Goal: Use online tool/utility: Utilize a website feature to perform a specific function

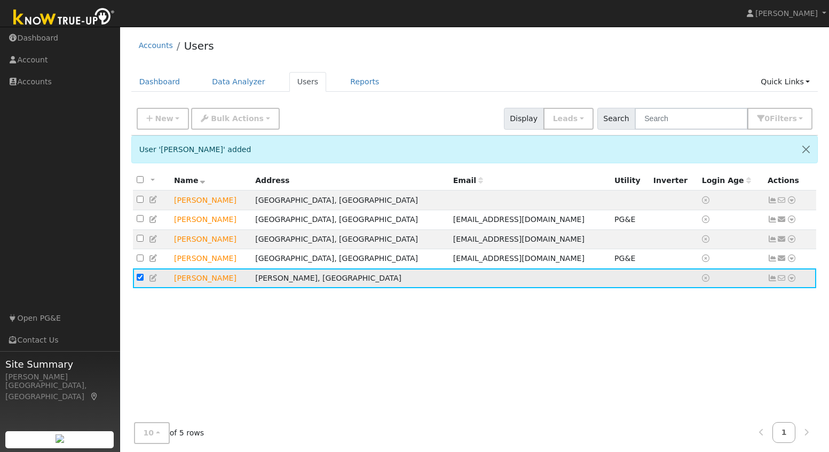
click at [143, 281] on input "checkbox" at bounding box center [140, 277] width 7 height 7
click at [191, 282] on td "Taimour Wehbe" at bounding box center [210, 279] width 81 height 20
click at [134, 286] on td at bounding box center [151, 279] width 37 height 20
click at [137, 281] on input "checkbox" at bounding box center [140, 277] width 7 height 7
click at [252, 287] on td "Taimour Wehbe" at bounding box center [210, 279] width 81 height 20
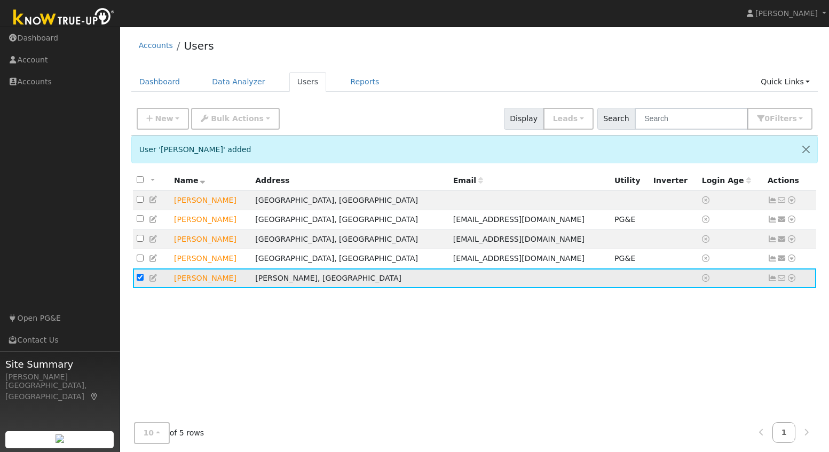
click at [252, 287] on td "Taimour Wehbe" at bounding box center [210, 279] width 81 height 20
click at [316, 288] on td "Tracy, CA" at bounding box center [351, 279] width 198 height 20
click at [450, 285] on td at bounding box center [530, 279] width 161 height 20
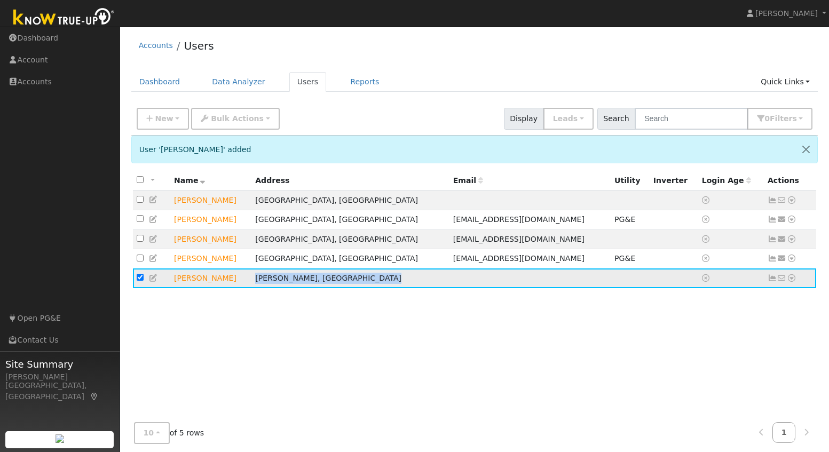
drag, startPoint x: 454, startPoint y: 285, endPoint x: 461, endPoint y: 286, distance: 6.4
click at [455, 285] on td at bounding box center [530, 279] width 161 height 20
click at [773, 282] on icon at bounding box center [773, 278] width 10 height 7
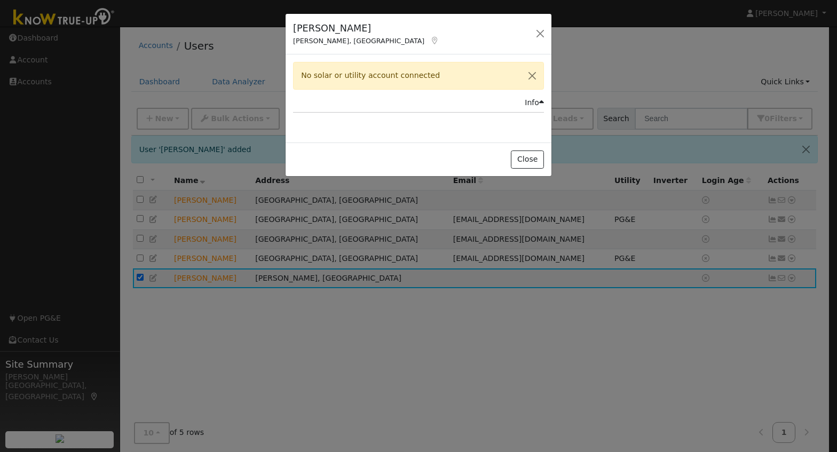
click at [534, 103] on div "Info" at bounding box center [534, 102] width 19 height 11
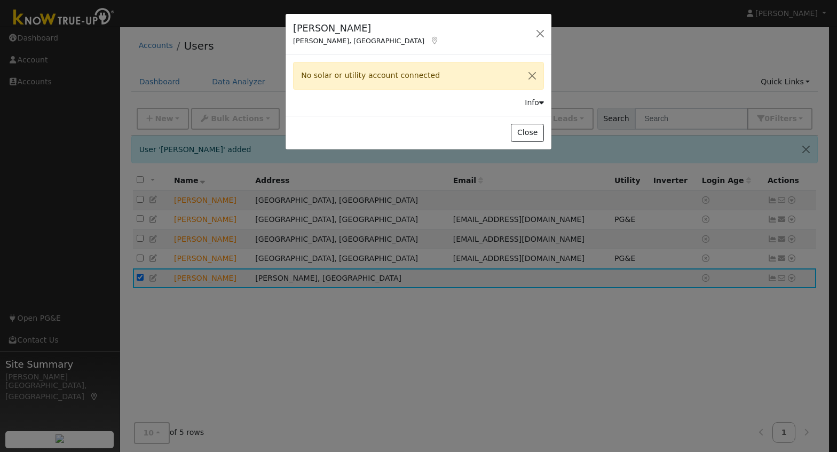
click at [540, 103] on icon at bounding box center [541, 102] width 5 height 7
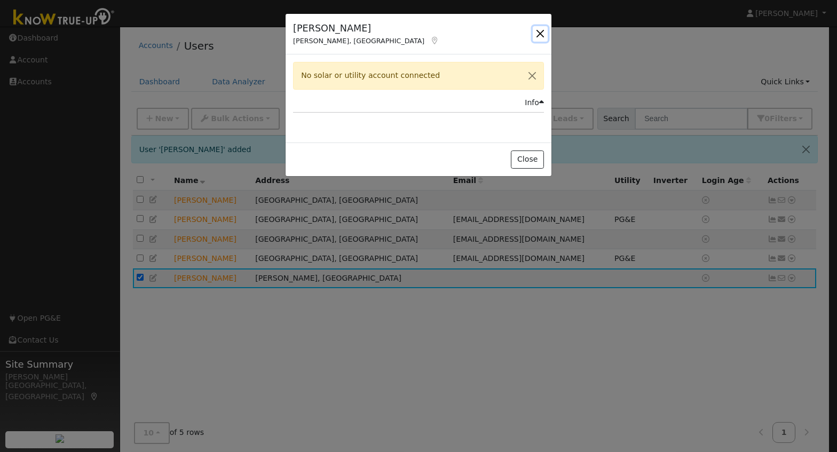
click at [538, 31] on button "button" at bounding box center [540, 33] width 15 height 15
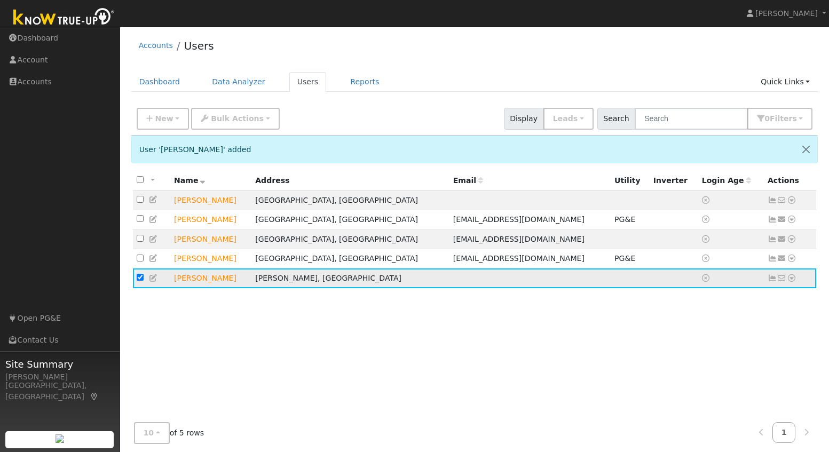
click at [210, 280] on td "[PERSON_NAME]" at bounding box center [210, 279] width 81 height 20
click at [137, 281] on input "checkbox" at bounding box center [140, 277] width 7 height 7
checkbox input "false"
click at [194, 286] on td "[PERSON_NAME]" at bounding box center [210, 279] width 81 height 20
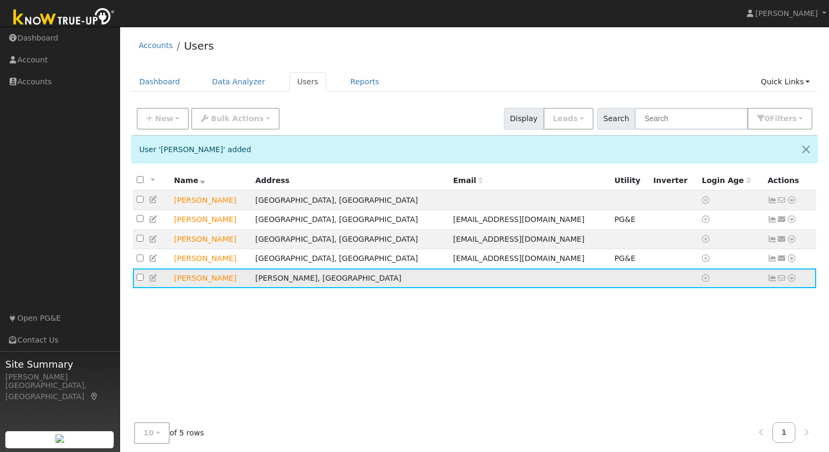
click at [214, 286] on td "[PERSON_NAME]" at bounding box center [210, 279] width 81 height 20
click at [208, 333] on div "All None All on page None on page Name Address Email Utility Inverter Login Age…" at bounding box center [474, 306] width 687 height 271
click at [171, 81] on link "Dashboard" at bounding box center [159, 82] width 57 height 20
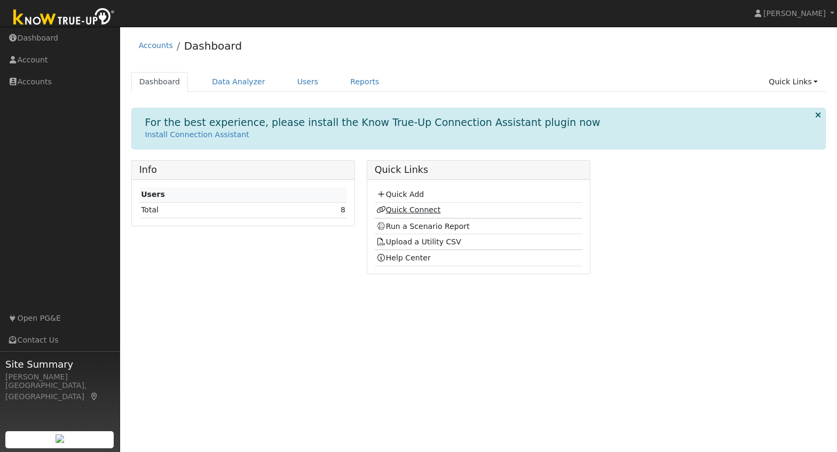
click at [431, 208] on link "Quick Connect" at bounding box center [409, 210] width 64 height 9
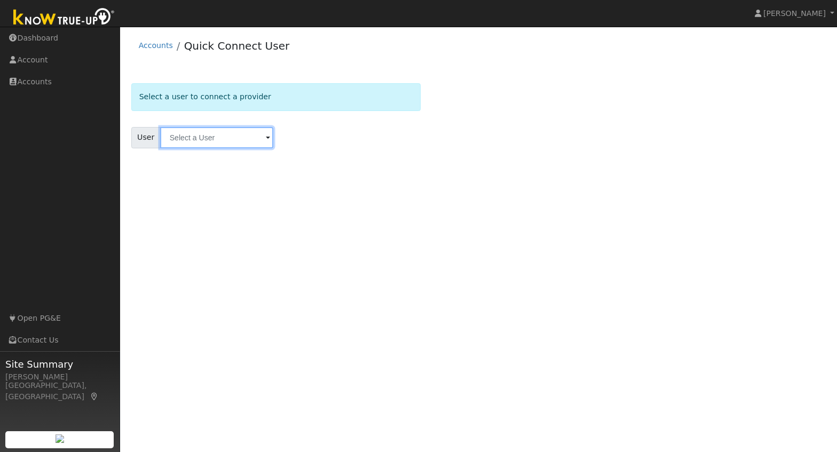
click at [209, 130] on input "text" at bounding box center [216, 137] width 113 height 21
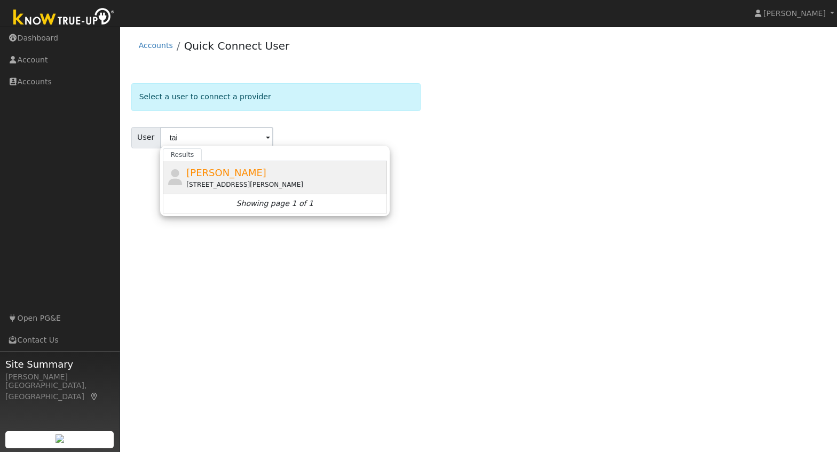
click at [225, 185] on div "154 Carmel Way, Tracy, CA 95376" at bounding box center [285, 185] width 198 height 10
type input "Taimour Wehbe"
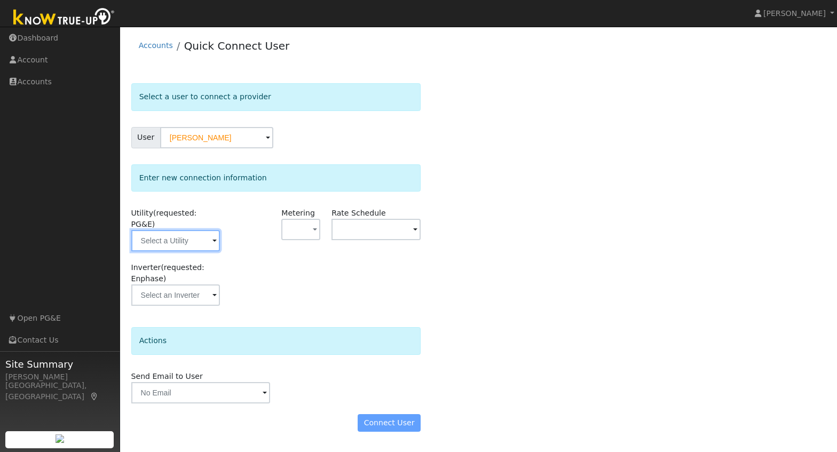
click at [205, 231] on input "text" at bounding box center [175, 240] width 89 height 21
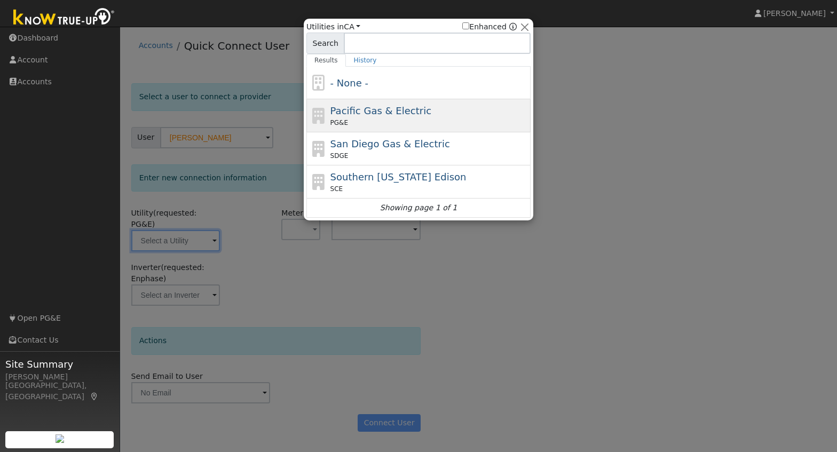
click at [375, 119] on div "PG&E" at bounding box center [430, 123] width 198 height 10
type input "PG&E"
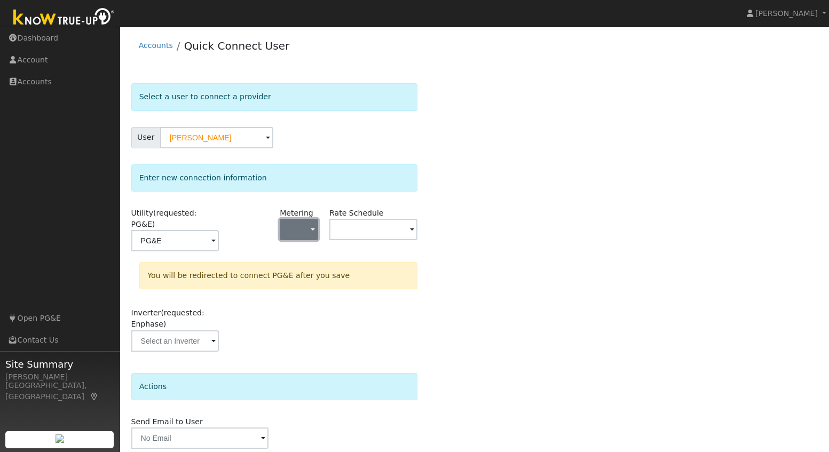
click at [300, 230] on button "button" at bounding box center [299, 229] width 38 height 21
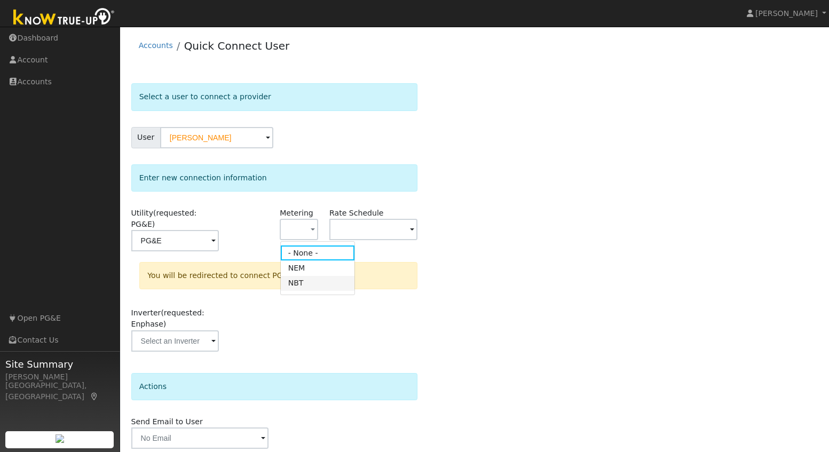
click at [301, 276] on link "NBT" at bounding box center [318, 283] width 74 height 15
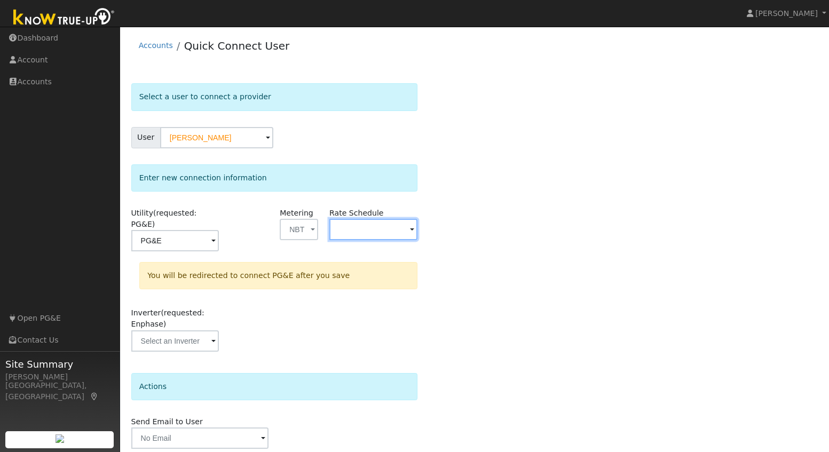
click at [220, 233] on input "text" at bounding box center [175, 240] width 88 height 21
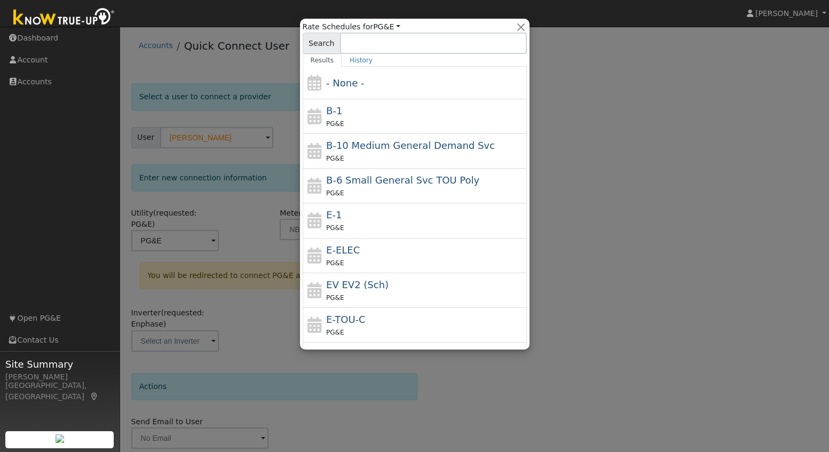
drag, startPoint x: 377, startPoint y: 87, endPoint x: 411, endPoint y: 125, distance: 51.4
click at [377, 87] on div "- None -" at bounding box center [425, 83] width 198 height 14
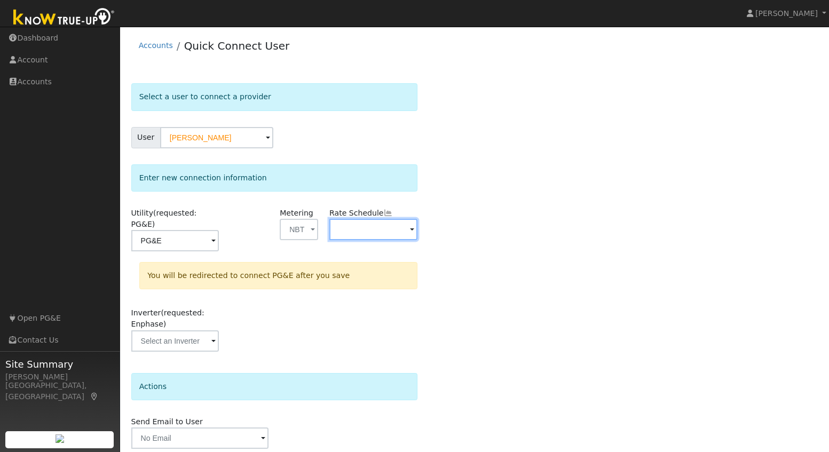
click at [220, 232] on input "text" at bounding box center [175, 240] width 88 height 21
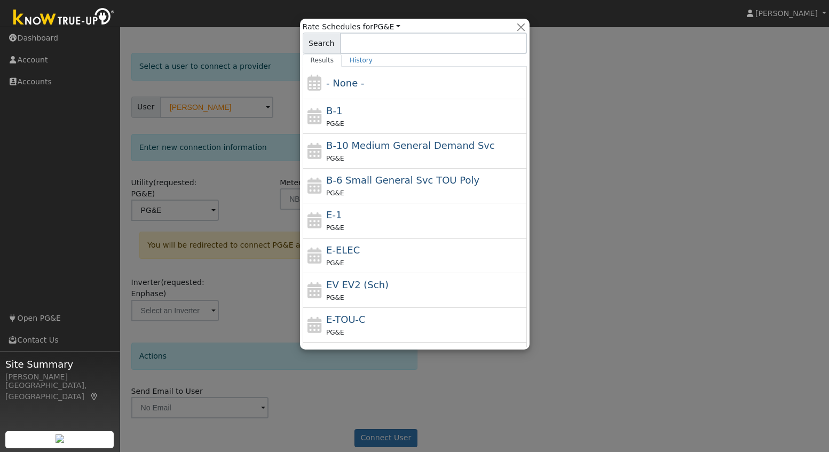
click at [370, 119] on div "PG&E" at bounding box center [425, 123] width 198 height 11
type input "B-1"
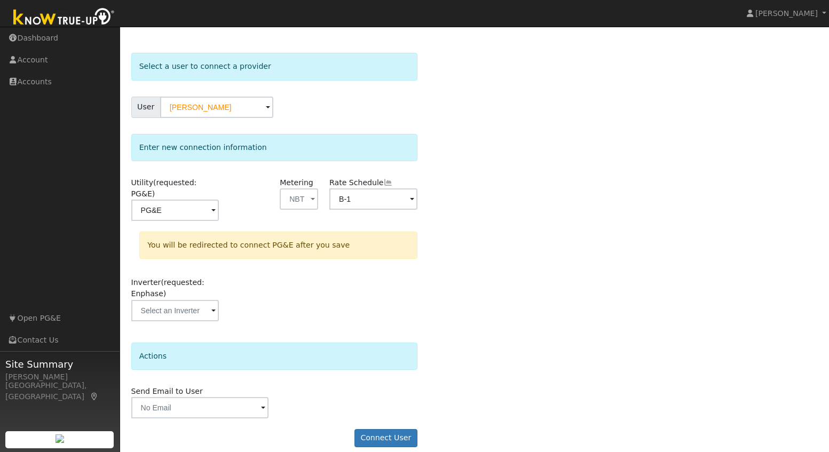
click at [214, 217] on span at bounding box center [213, 211] width 4 height 12
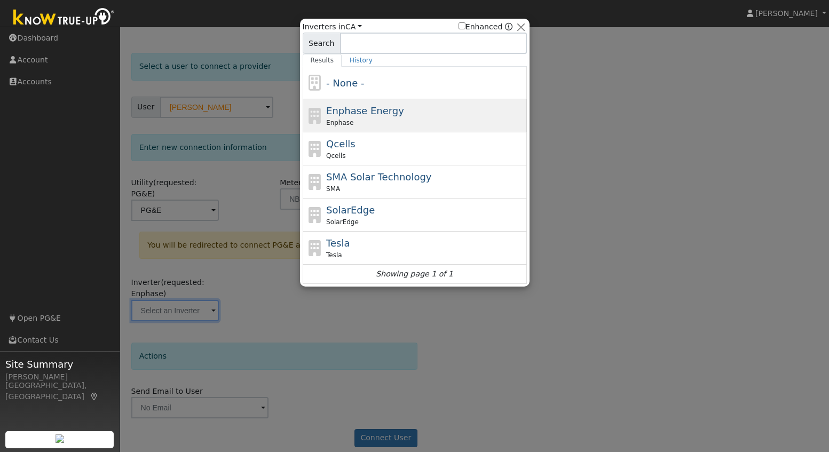
click at [368, 116] on span "Enphase Energy" at bounding box center [365, 110] width 78 height 11
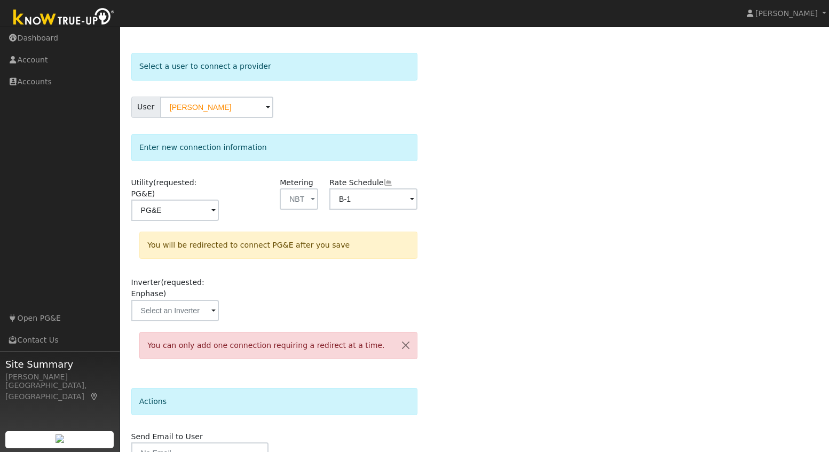
scroll to position [76, 0]
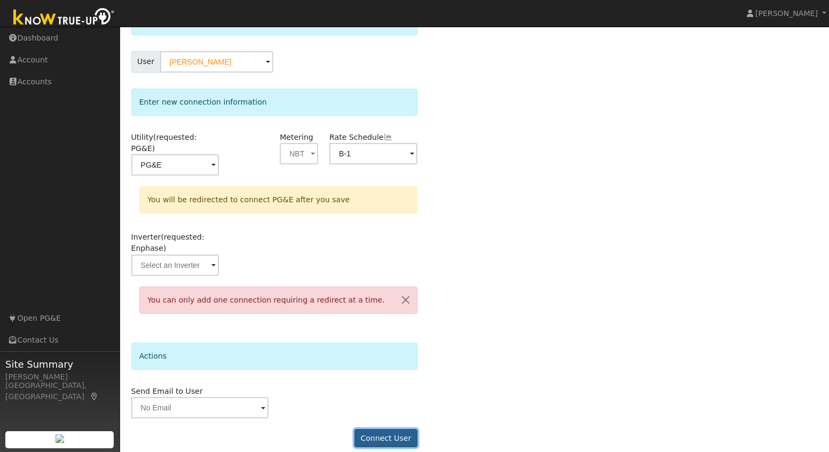
click at [384, 430] on button "Connect User" at bounding box center [386, 438] width 63 height 18
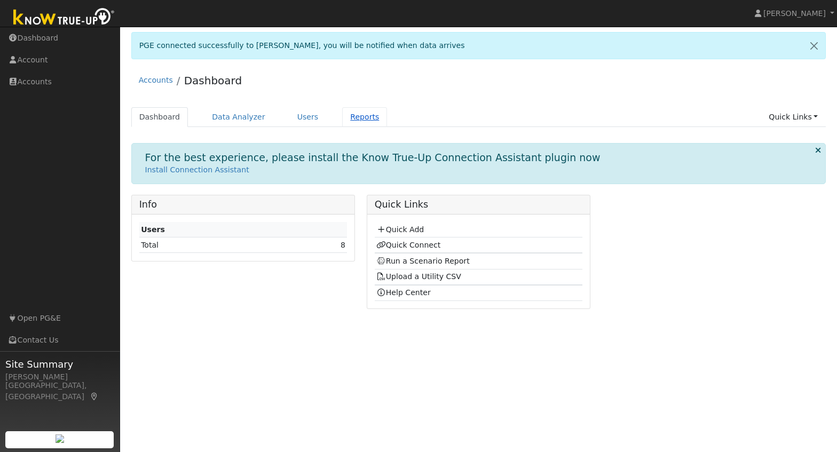
click at [346, 120] on link "Reports" at bounding box center [364, 117] width 45 height 20
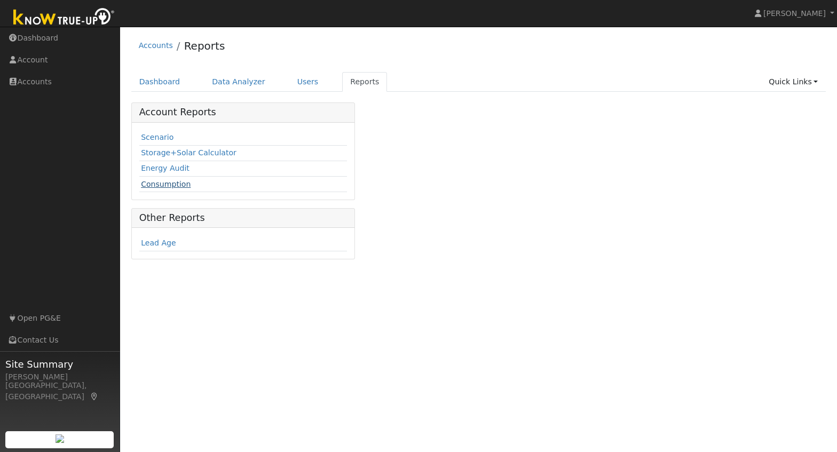
click at [178, 185] on link "Consumption" at bounding box center [166, 184] width 50 height 9
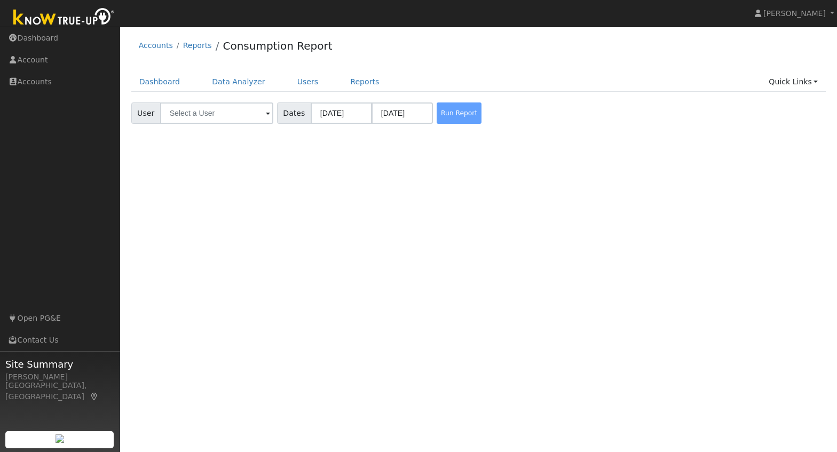
click at [266, 116] on span at bounding box center [268, 114] width 4 height 12
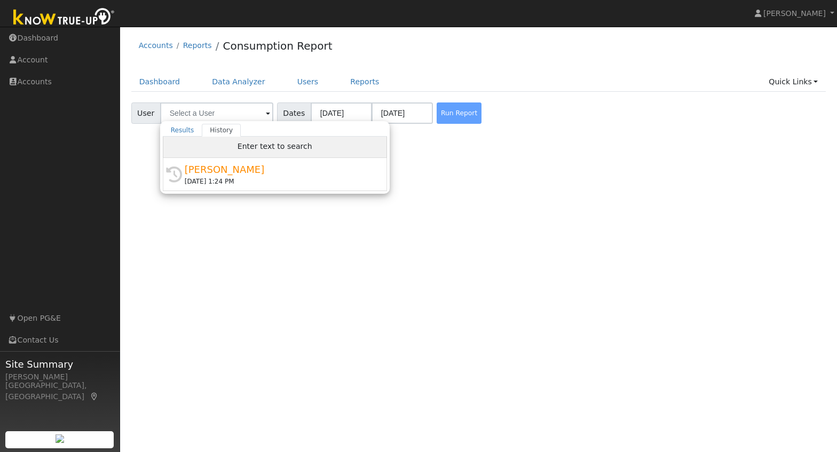
click at [225, 150] on div "Enter text to search" at bounding box center [275, 147] width 224 height 21
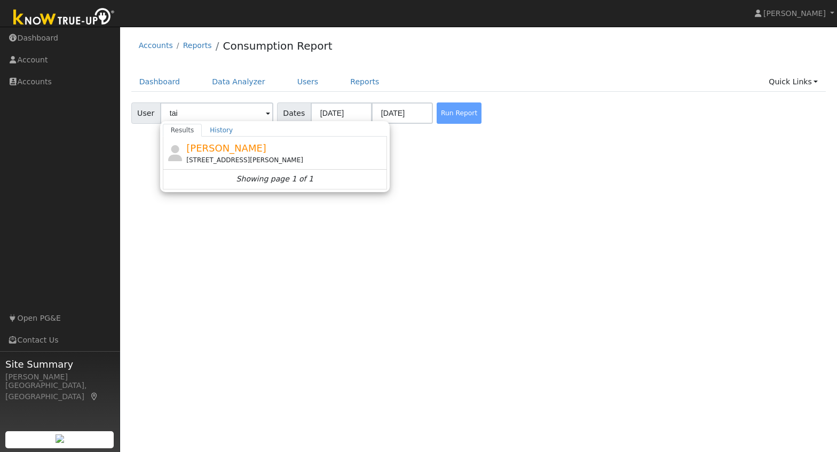
click at [230, 146] on span "[PERSON_NAME]" at bounding box center [226, 148] width 80 height 11
type input "[PERSON_NAME]"
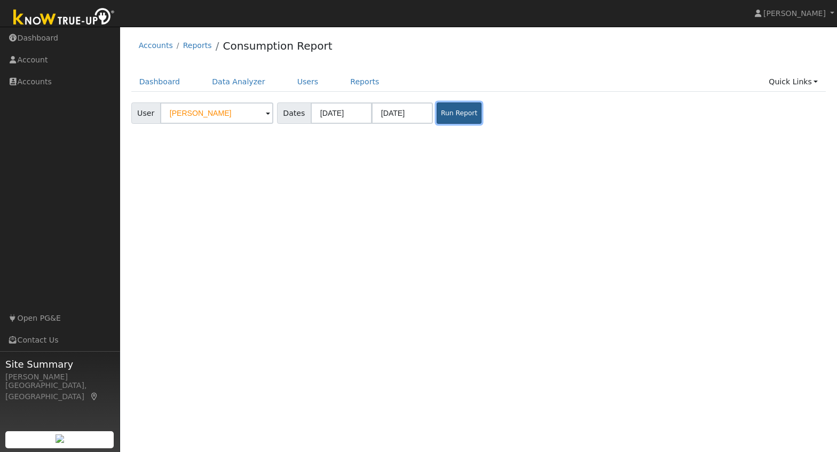
click at [451, 119] on button "Run Report" at bounding box center [459, 113] width 45 height 21
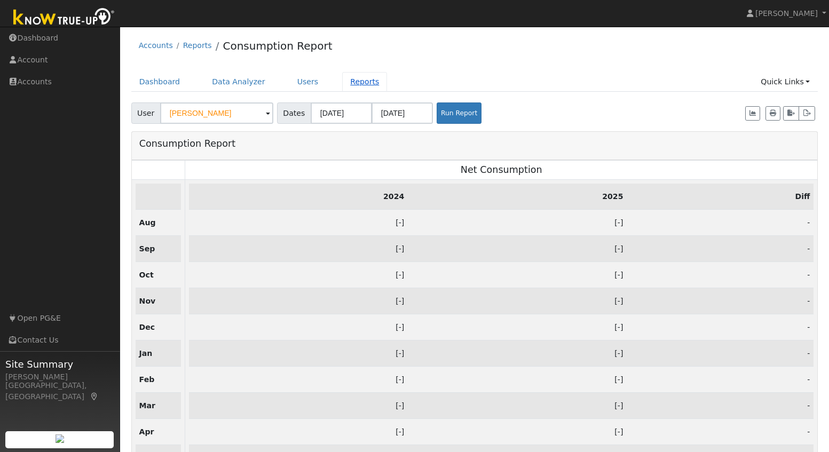
click at [343, 82] on link "Reports" at bounding box center [364, 82] width 45 height 20
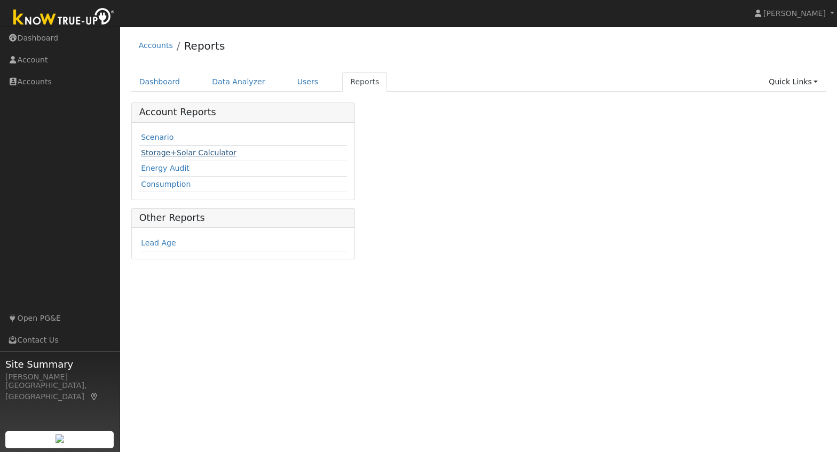
click at [181, 155] on link "Storage+Solar Calculator" at bounding box center [189, 152] width 96 height 9
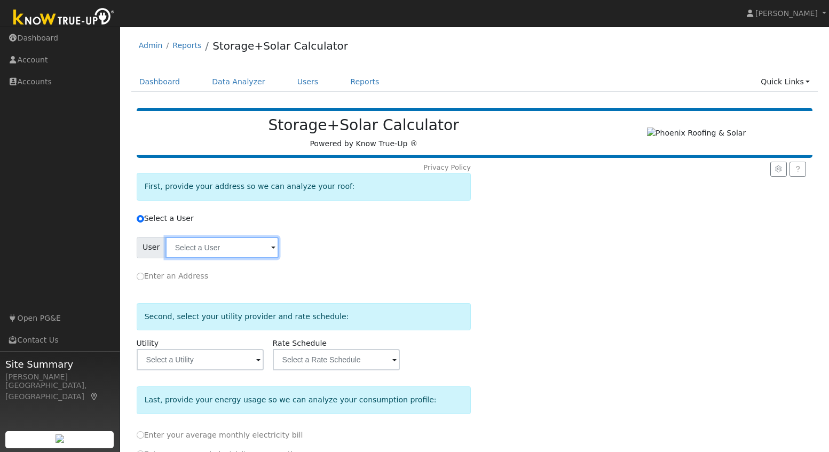
click at [261, 252] on input "text" at bounding box center [222, 247] width 113 height 21
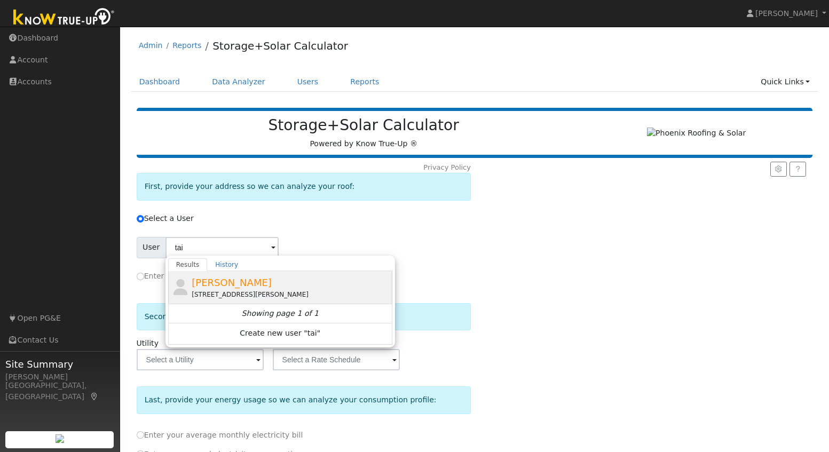
click at [214, 287] on span "[PERSON_NAME]" at bounding box center [232, 282] width 80 height 11
type input "[PERSON_NAME]"
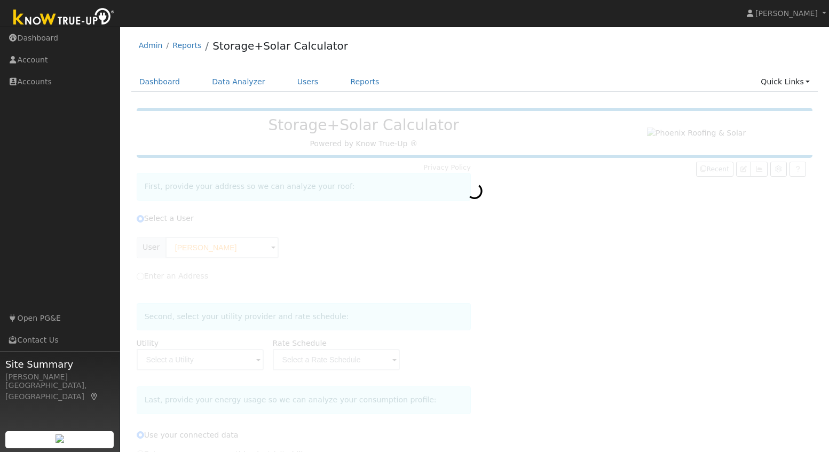
type input "Pacific Gas & Electric"
type input "B-1"
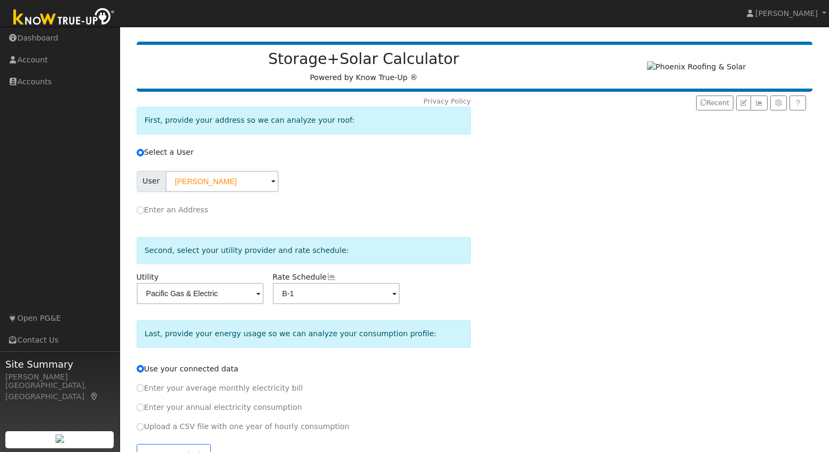
scroll to position [102, 0]
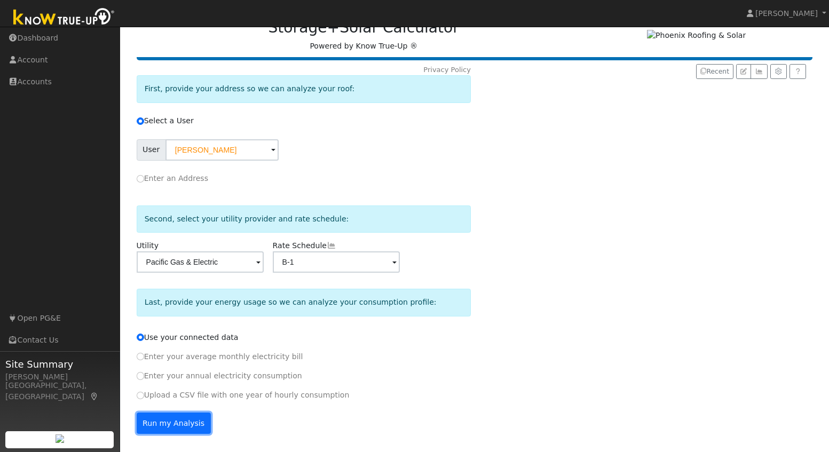
click at [167, 425] on button "Run my Analysis" at bounding box center [174, 423] width 74 height 21
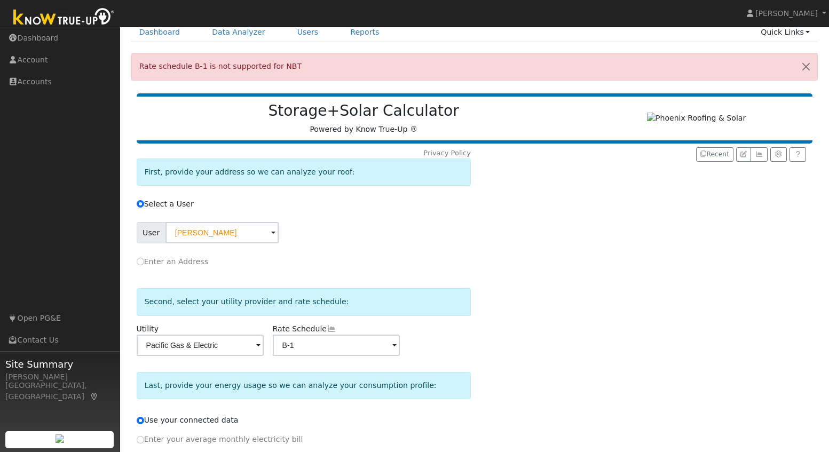
scroll to position [0, 0]
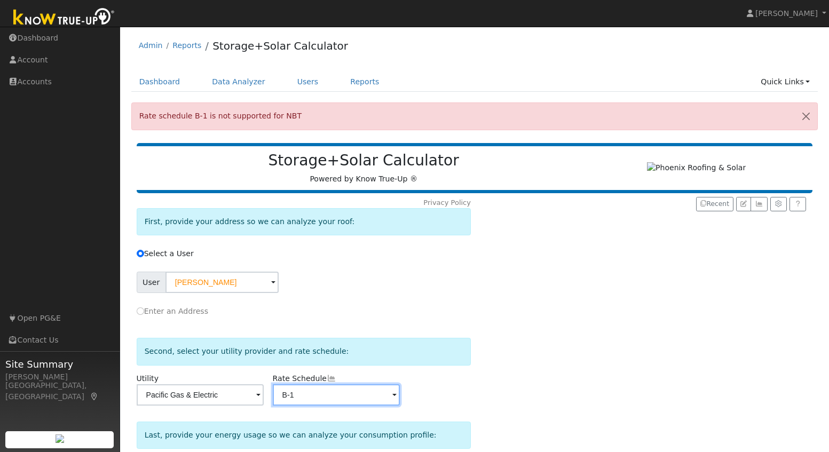
click at [279, 293] on input "B-1" at bounding box center [222, 282] width 113 height 21
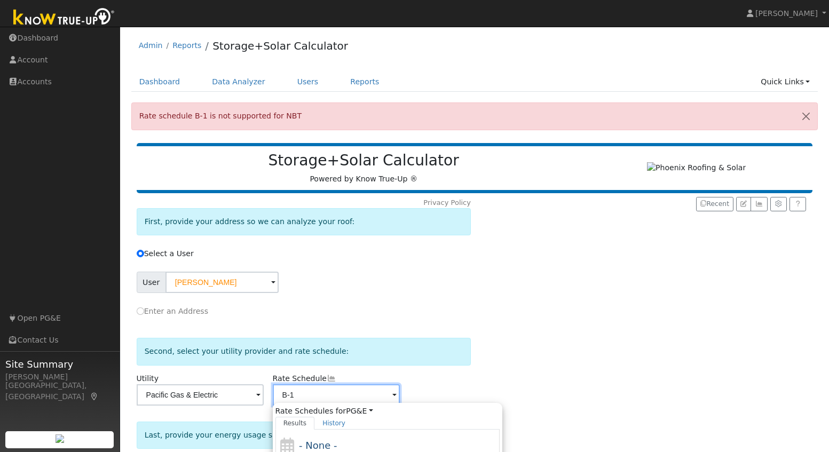
click at [279, 293] on input "B-1" at bounding box center [222, 282] width 113 height 21
click at [334, 446] on span "- None -" at bounding box center [318, 445] width 38 height 11
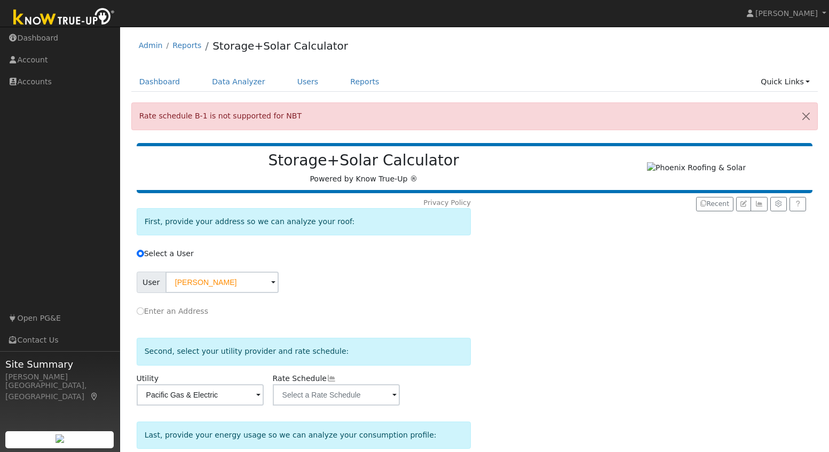
scroll to position [137, 0]
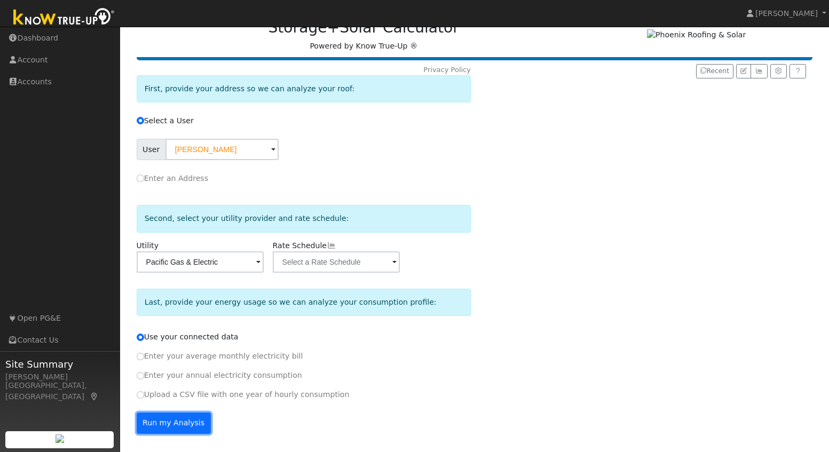
click at [184, 419] on button "Run my Analysis" at bounding box center [174, 423] width 74 height 21
click at [276, 156] on span at bounding box center [273, 150] width 4 height 12
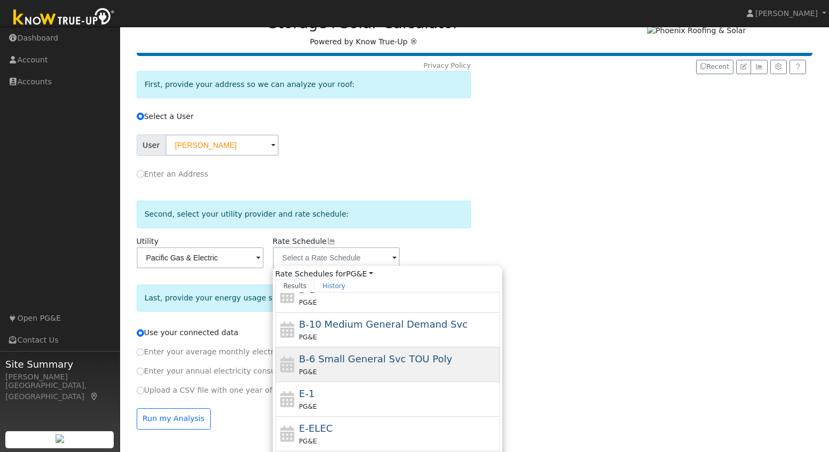
scroll to position [117, 0]
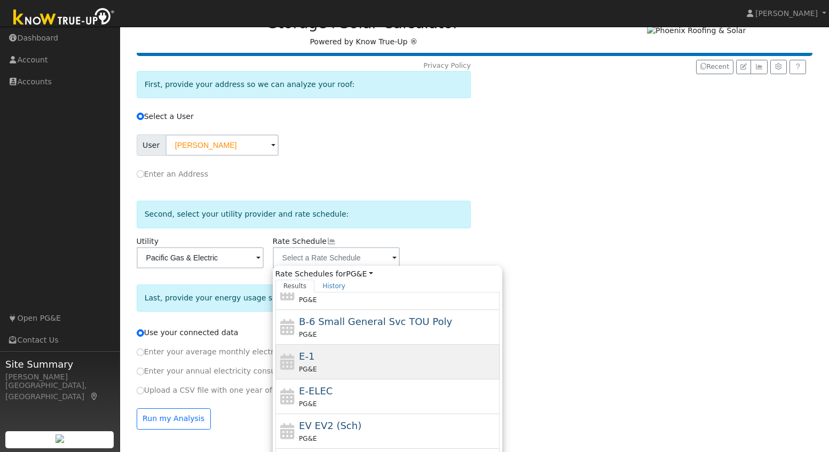
click at [325, 366] on div "E-1 PG&E" at bounding box center [398, 362] width 198 height 26
type input "E-1"
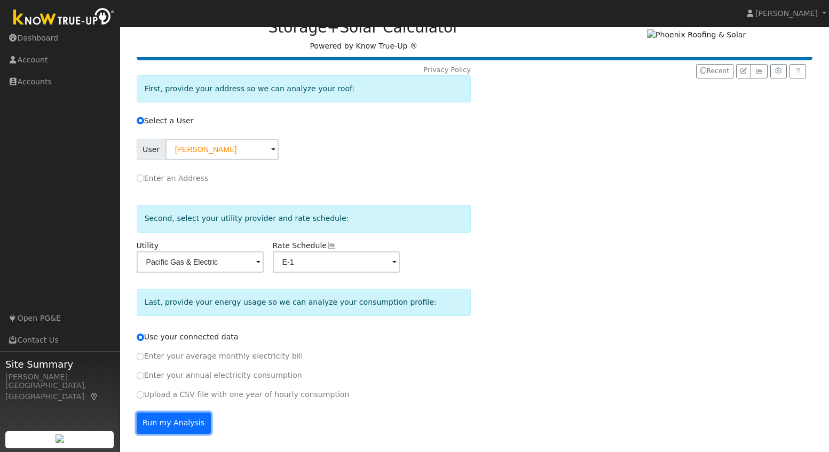
click at [164, 424] on button "Run my Analysis" at bounding box center [174, 423] width 74 height 21
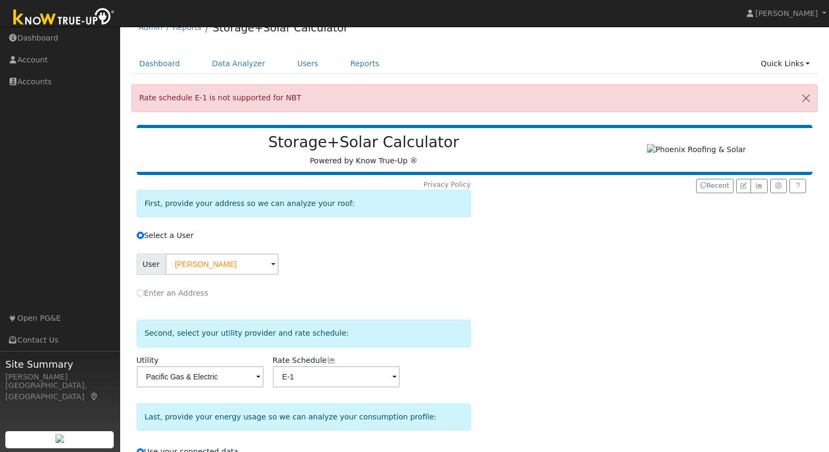
scroll to position [0, 0]
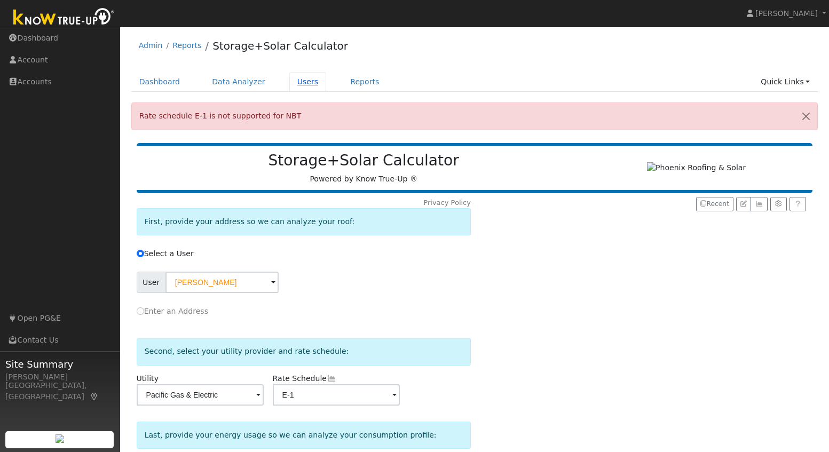
click at [292, 82] on link "Users" at bounding box center [307, 82] width 37 height 20
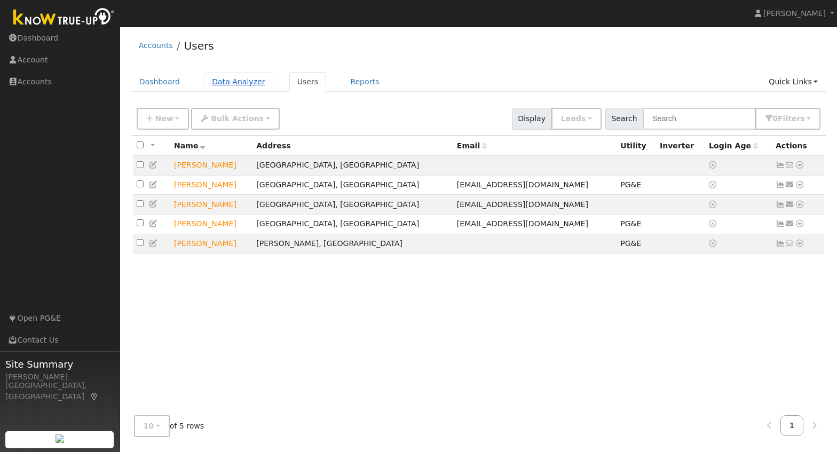
click at [228, 88] on link "Data Analyzer" at bounding box center [238, 82] width 69 height 20
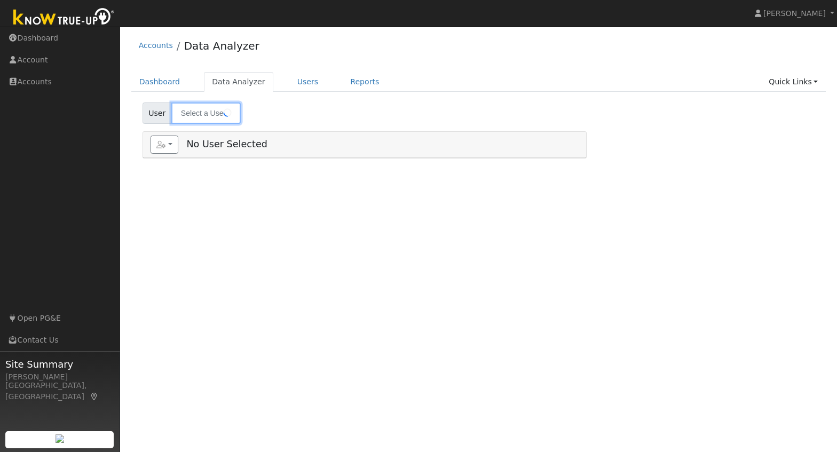
type input "[PERSON_NAME]"
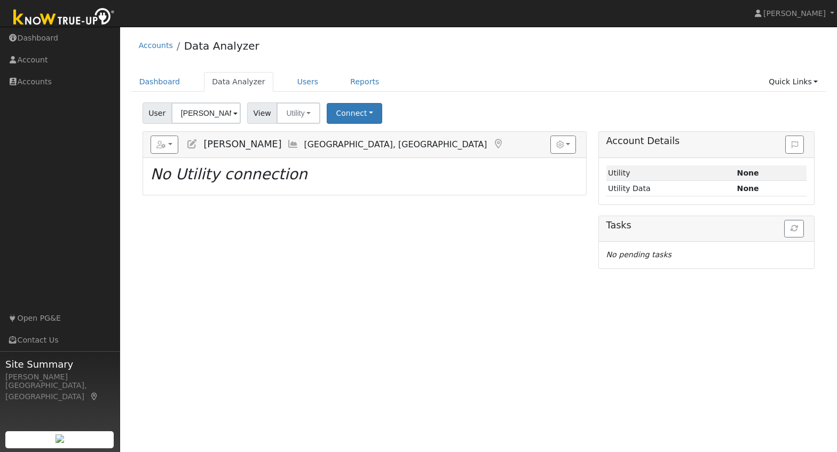
click at [234, 114] on span at bounding box center [235, 114] width 4 height 12
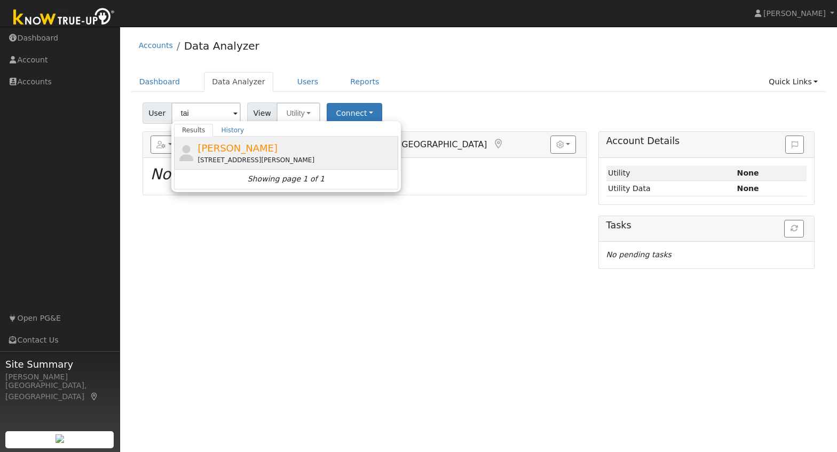
click at [218, 152] on span "[PERSON_NAME]" at bounding box center [238, 148] width 80 height 11
type input "[PERSON_NAME]"
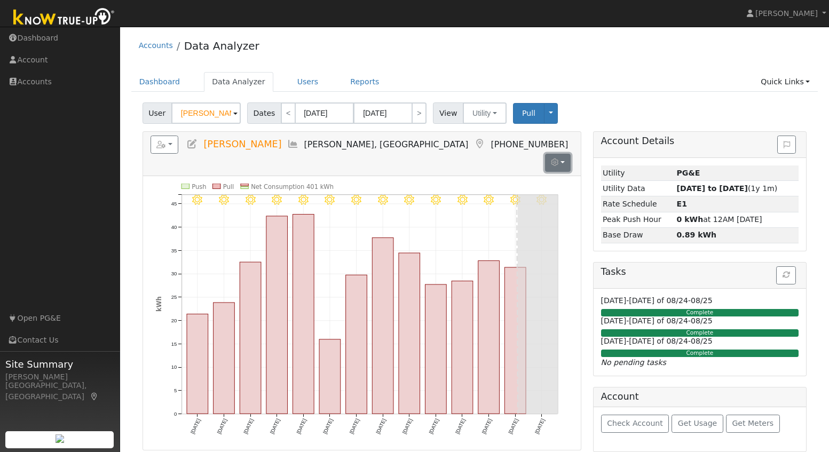
click at [562, 154] on button "button" at bounding box center [558, 163] width 26 height 18
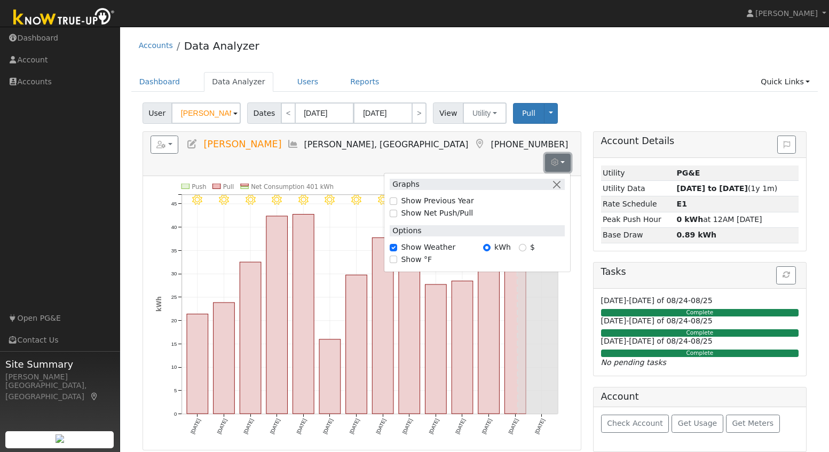
click at [562, 154] on button "button" at bounding box center [558, 163] width 26 height 18
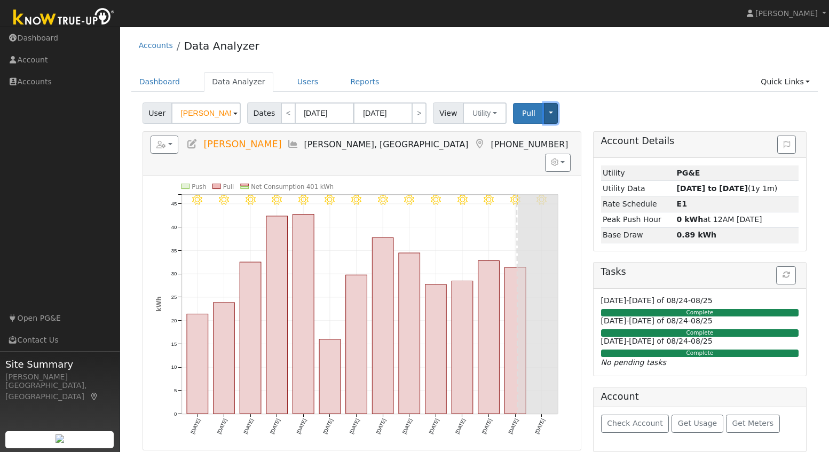
click at [544, 115] on button "Toggle Dropdown" at bounding box center [551, 113] width 14 height 21
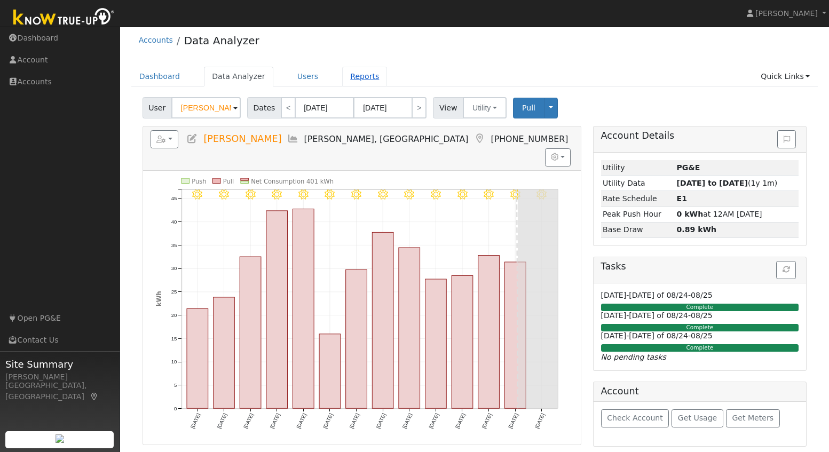
click at [351, 74] on link "Reports" at bounding box center [364, 77] width 45 height 20
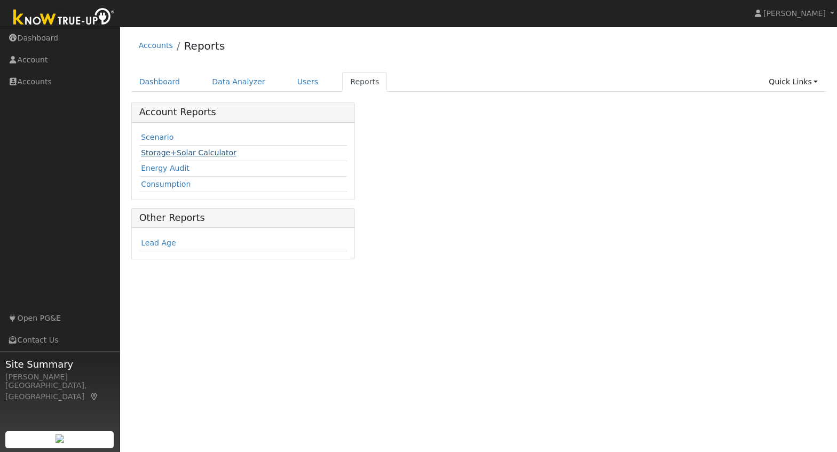
click at [186, 152] on link "Storage+Solar Calculator" at bounding box center [189, 152] width 96 height 9
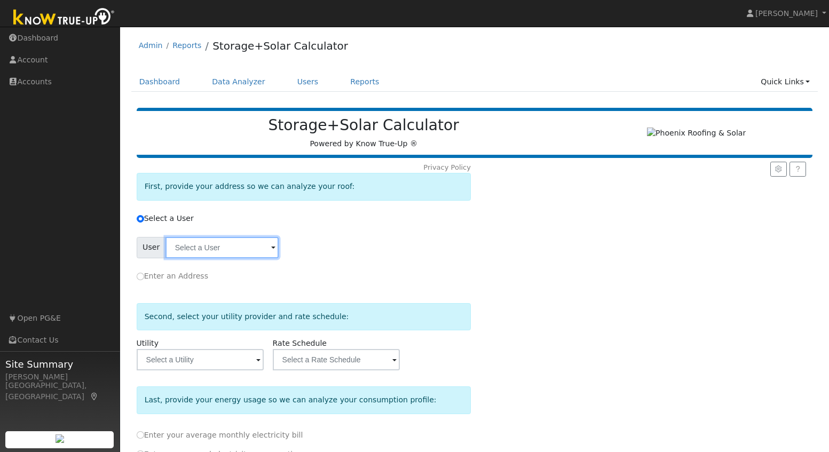
click at [261, 254] on input "text" at bounding box center [222, 247] width 113 height 21
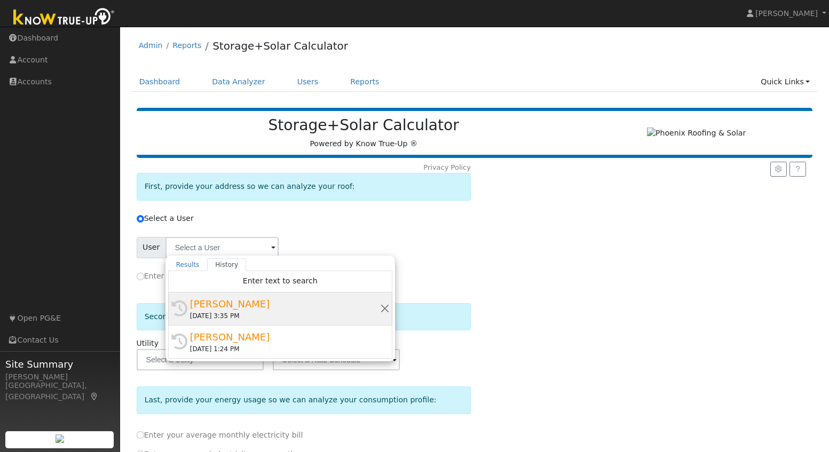
click at [250, 317] on div "[DATE] 3:35 PM" at bounding box center [285, 316] width 190 height 10
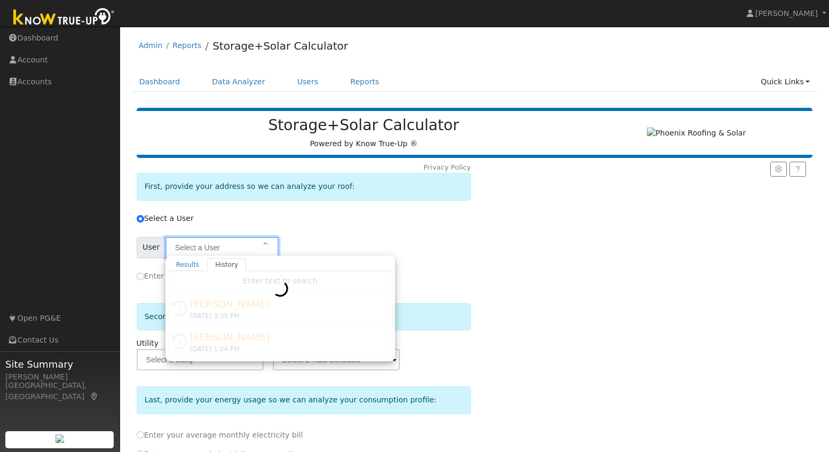
type input "[PERSON_NAME]"
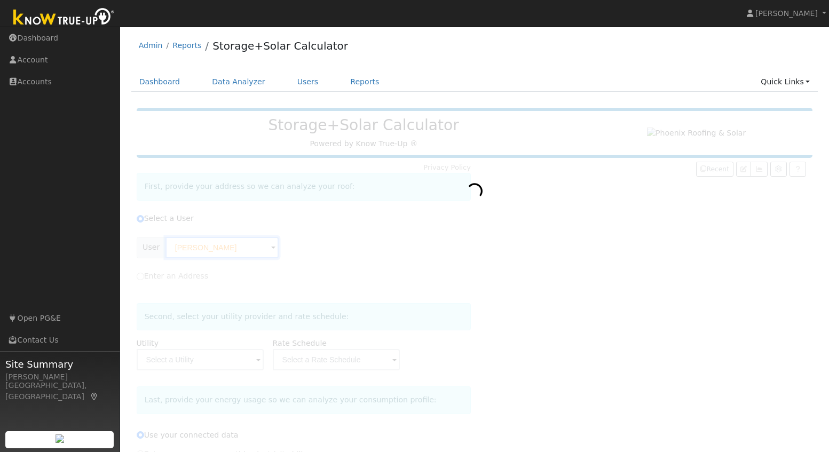
type input "Pacific Gas & Electric"
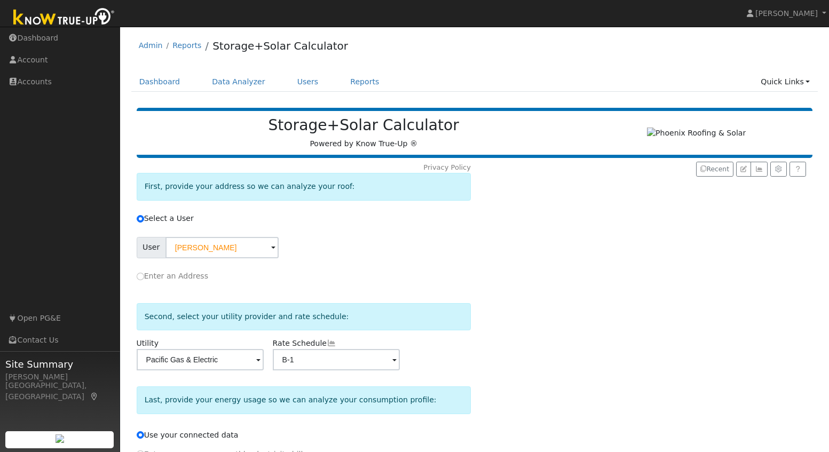
click at [276, 255] on span at bounding box center [273, 248] width 4 height 12
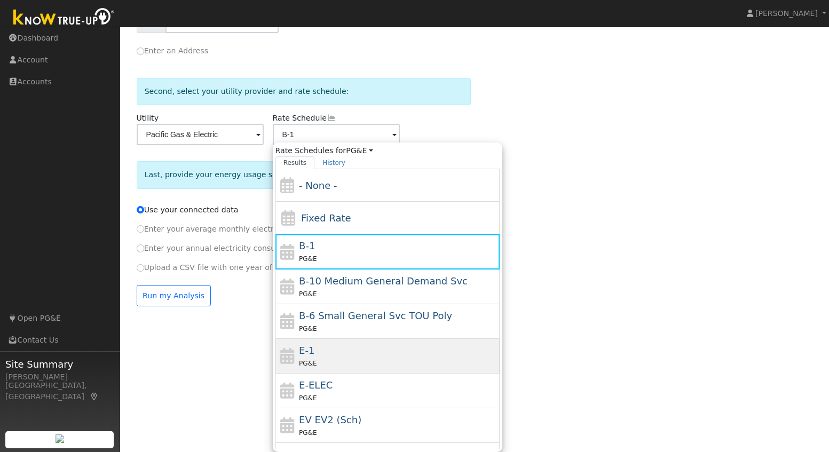
click at [337, 351] on div "E-1 PG&E" at bounding box center [398, 356] width 198 height 26
type input "E-1"
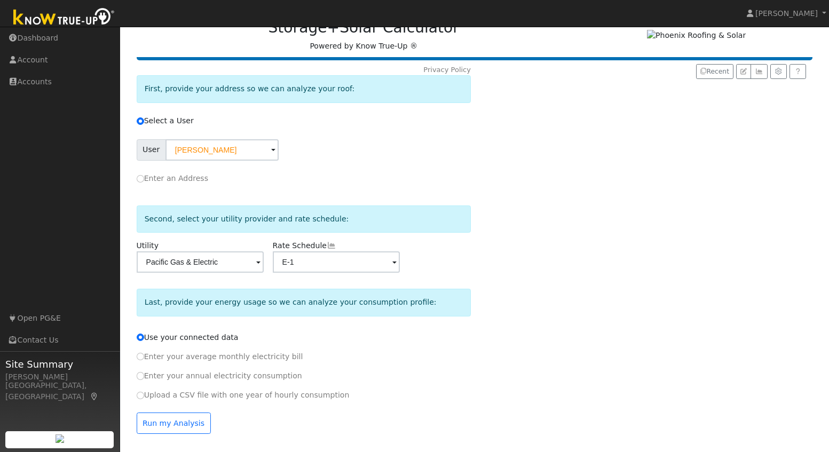
scroll to position [102, 0]
click at [182, 425] on button "Run my Analysis" at bounding box center [174, 423] width 74 height 21
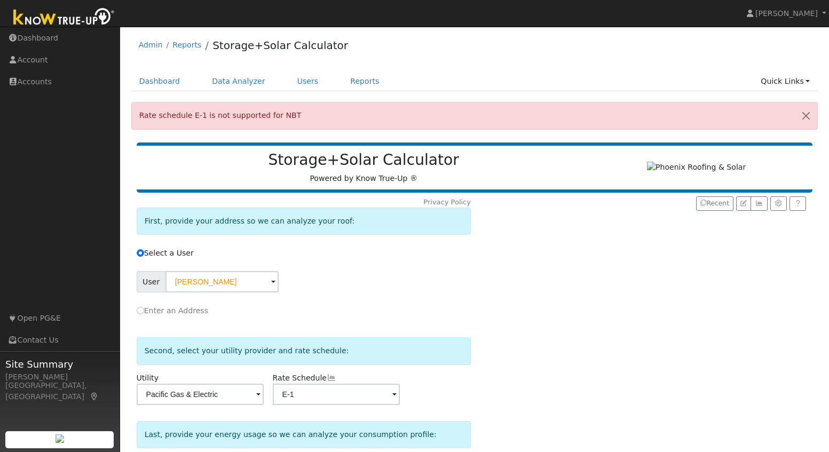
scroll to position [0, 0]
click at [148, 81] on link "Dashboard" at bounding box center [159, 82] width 57 height 20
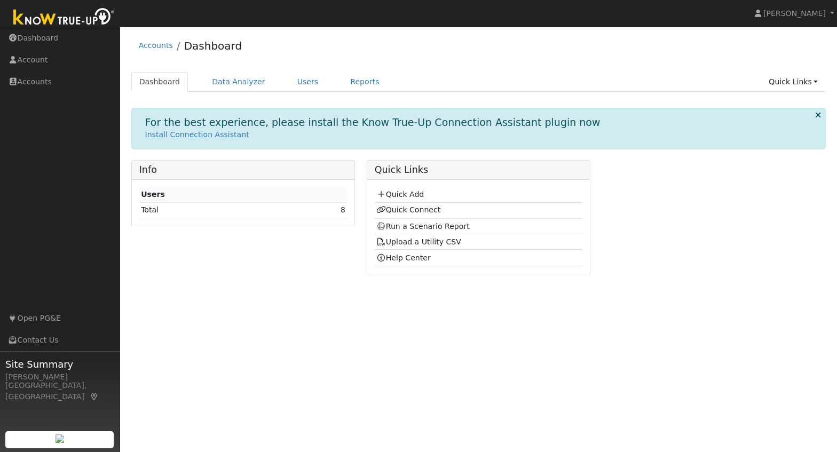
click at [325, 214] on td "8" at bounding box center [318, 209] width 60 height 15
click at [214, 79] on link "Data Analyzer" at bounding box center [238, 82] width 69 height 20
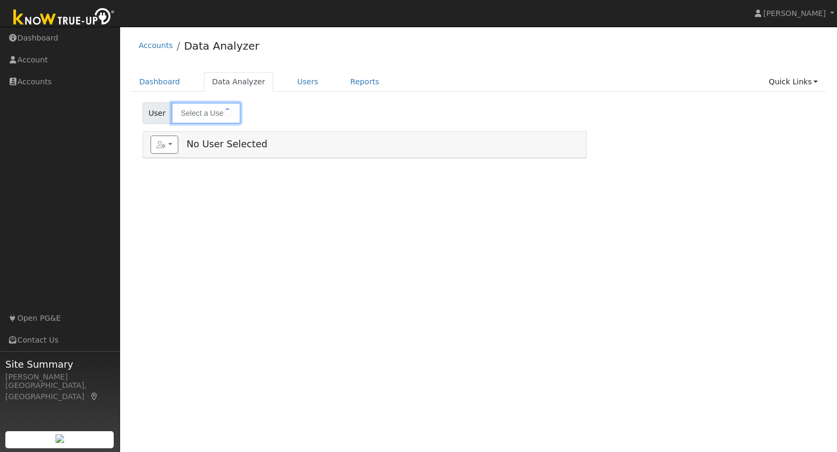
type input "Taimour Wehbe"
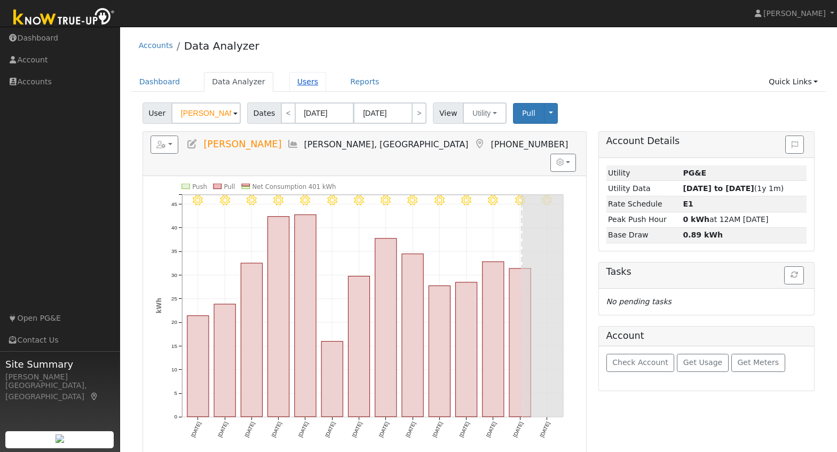
click at [297, 86] on link "Users" at bounding box center [307, 82] width 37 height 20
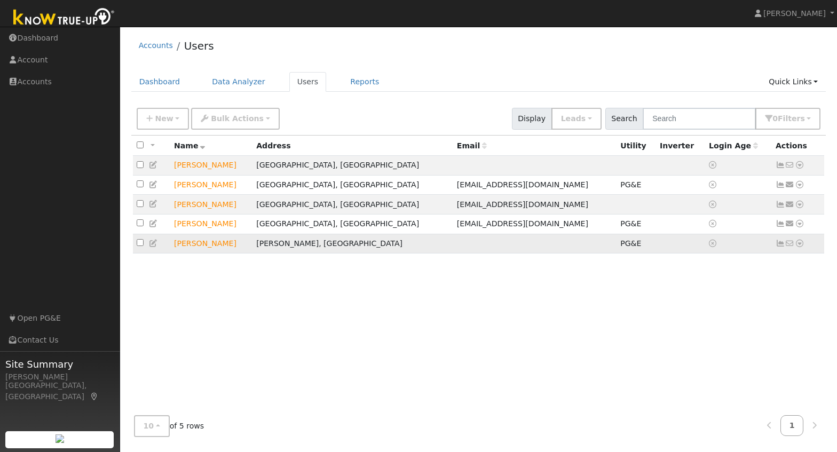
click at [798, 247] on icon at bounding box center [800, 243] width 10 height 7
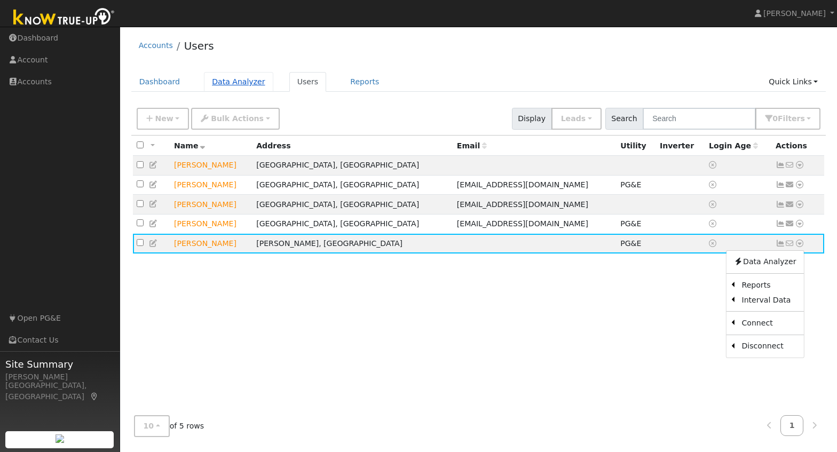
click at [216, 76] on link "Data Analyzer" at bounding box center [238, 82] width 69 height 20
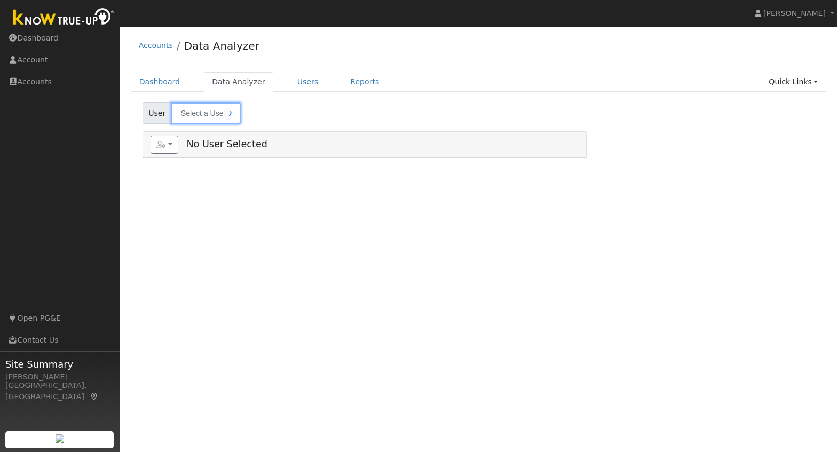
type input "[PERSON_NAME]"
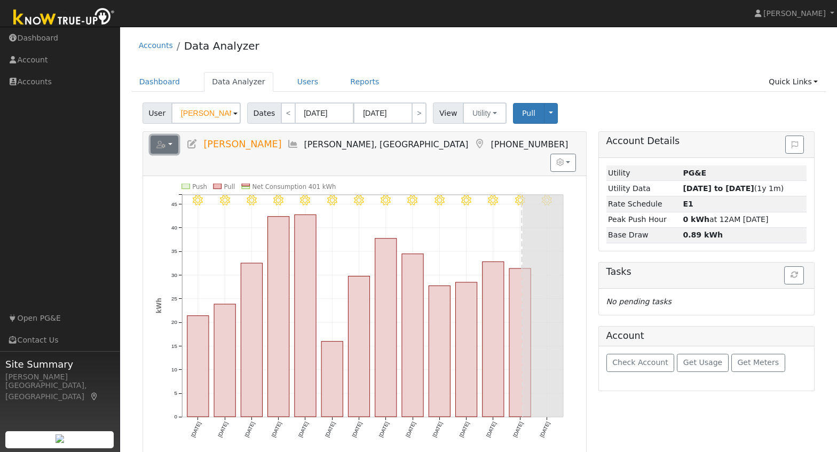
click at [174, 148] on button "button" at bounding box center [165, 145] width 28 height 18
click at [170, 145] on button "button" at bounding box center [165, 145] width 28 height 18
click at [295, 83] on link "Users" at bounding box center [307, 82] width 37 height 20
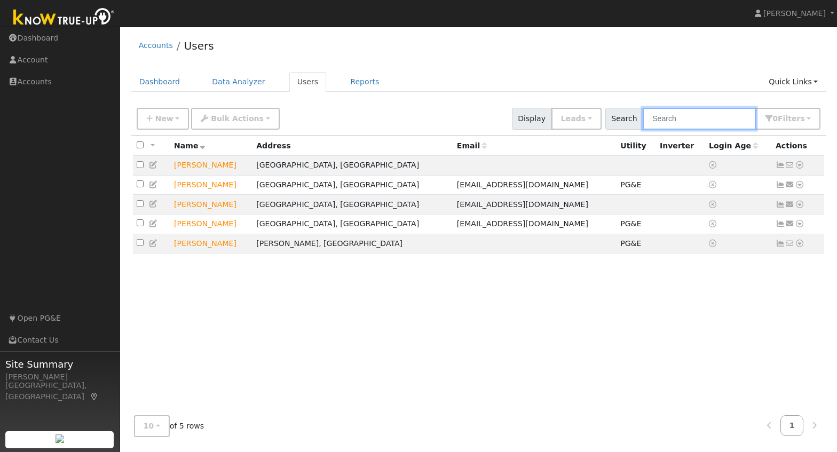
click at [689, 118] on input "text" at bounding box center [699, 119] width 113 height 22
click at [803, 247] on icon at bounding box center [800, 243] width 10 height 7
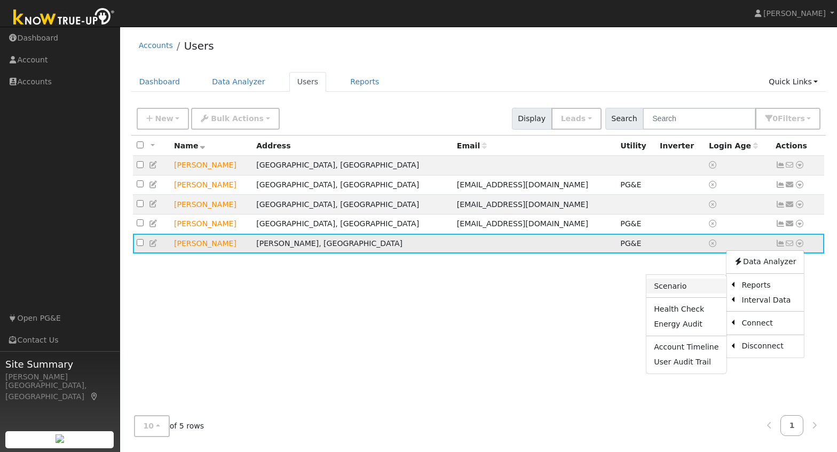
click at [695, 288] on link "Scenario" at bounding box center [687, 286] width 80 height 15
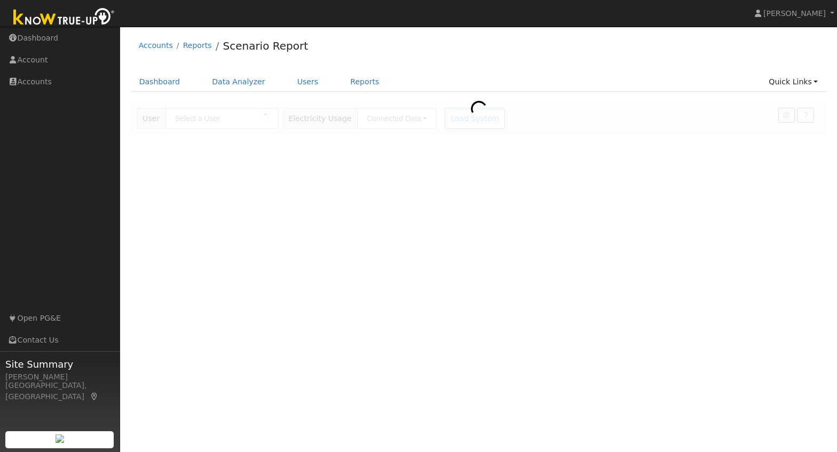
type input "[PERSON_NAME]"
type input "Pacific Gas & Electric"
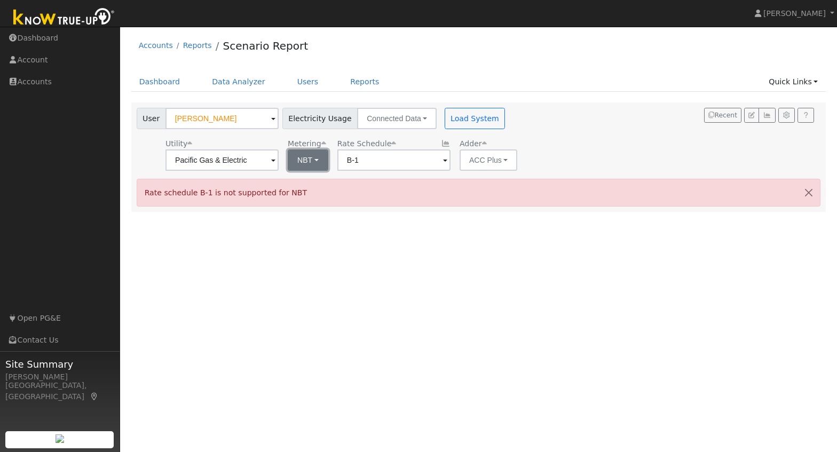
click at [317, 164] on button "NBT" at bounding box center [308, 160] width 41 height 21
click at [307, 185] on link "NEM" at bounding box center [324, 183] width 74 height 15
click at [276, 160] on span at bounding box center [273, 161] width 4 height 12
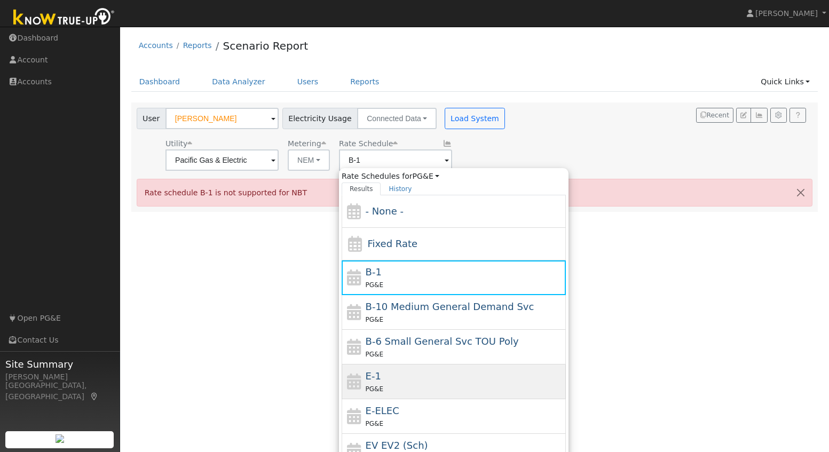
click at [393, 382] on div "E-1 PG&E" at bounding box center [465, 382] width 198 height 26
type input "E-1"
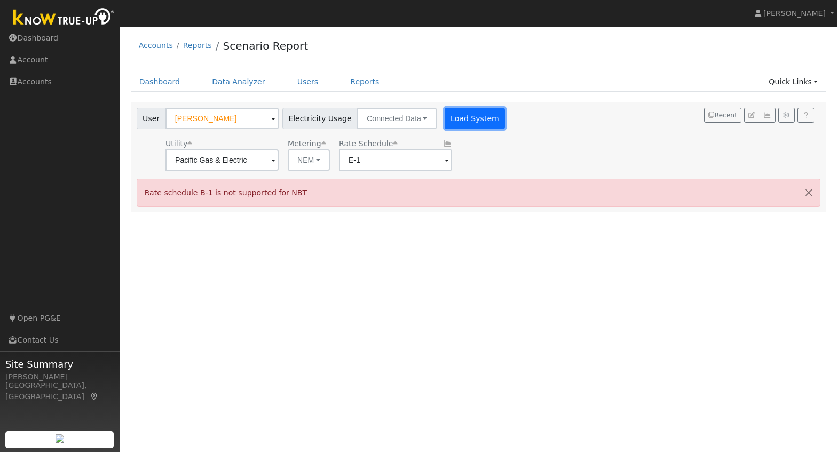
click at [460, 119] on button "Load System" at bounding box center [475, 118] width 61 height 21
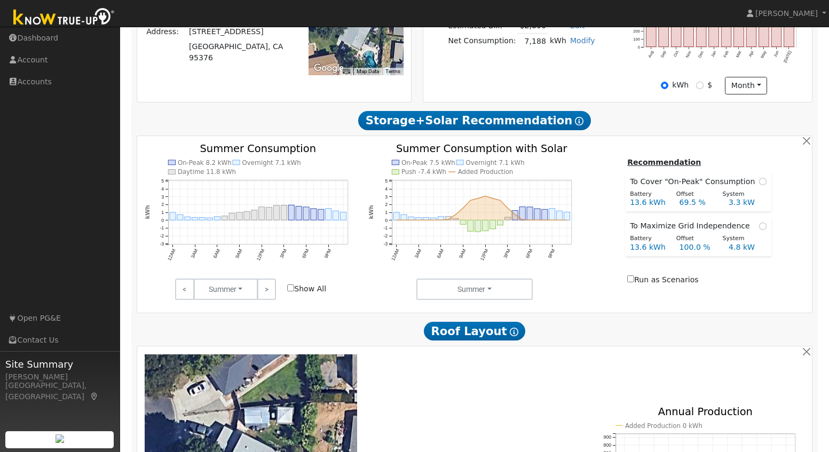
scroll to position [289, 0]
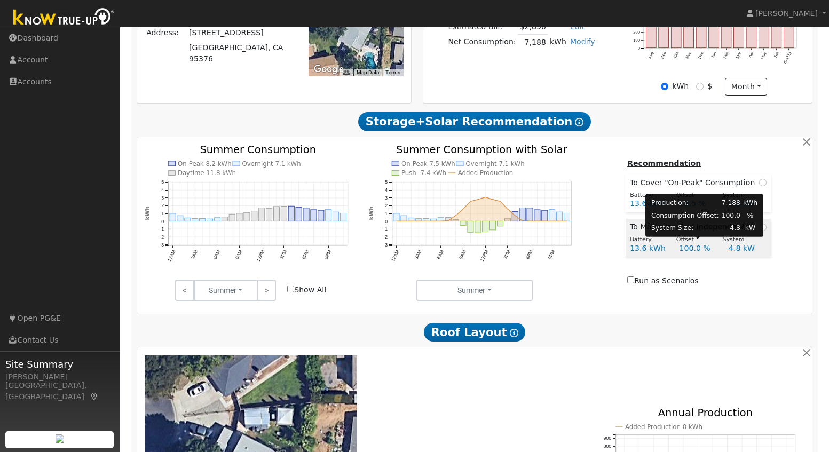
click at [687, 245] on div "Offset" at bounding box center [694, 240] width 46 height 9
radio input "true"
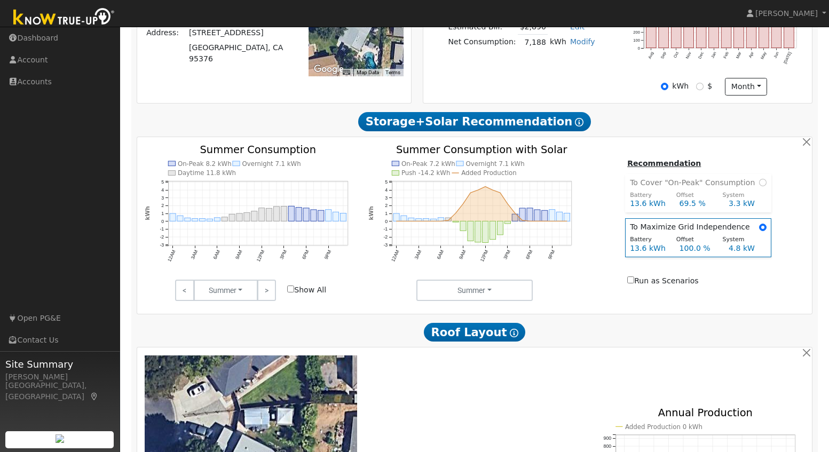
click at [634, 284] on input "Run as Scenarios" at bounding box center [631, 280] width 7 height 7
checkbox input "true"
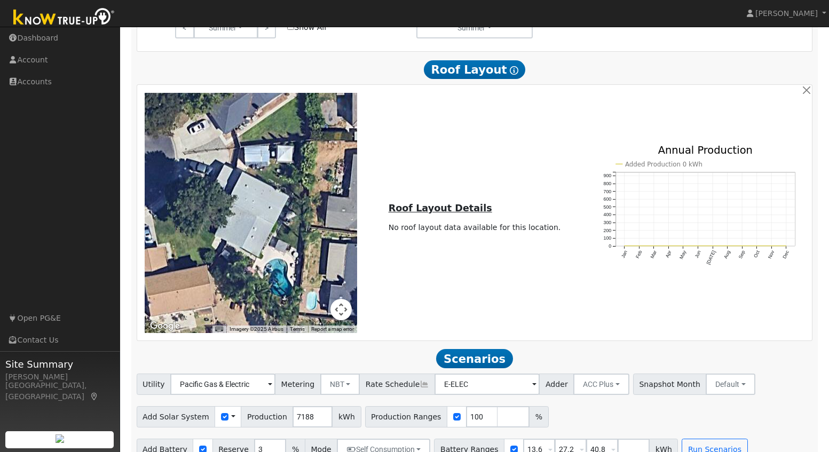
scroll to position [576, 0]
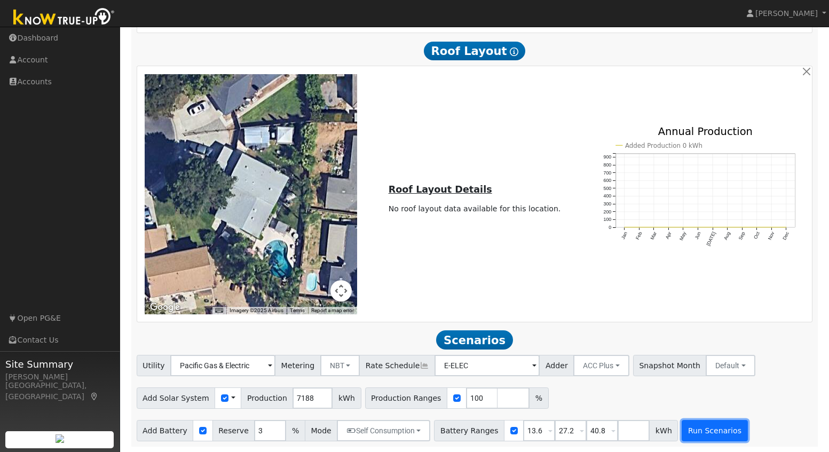
click at [693, 434] on button "Run Scenarios" at bounding box center [715, 430] width 66 height 21
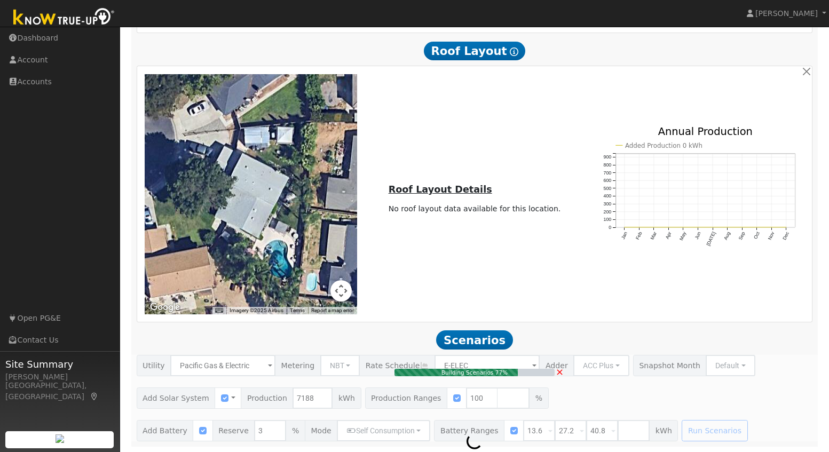
type input "4.8"
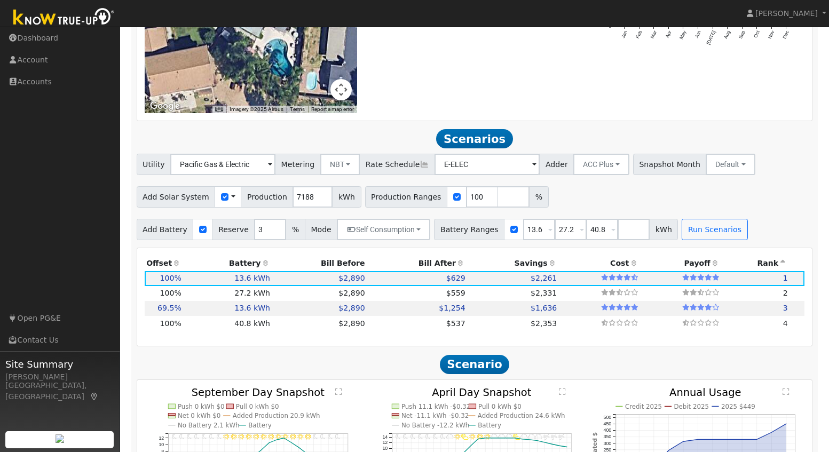
scroll to position [874, 0]
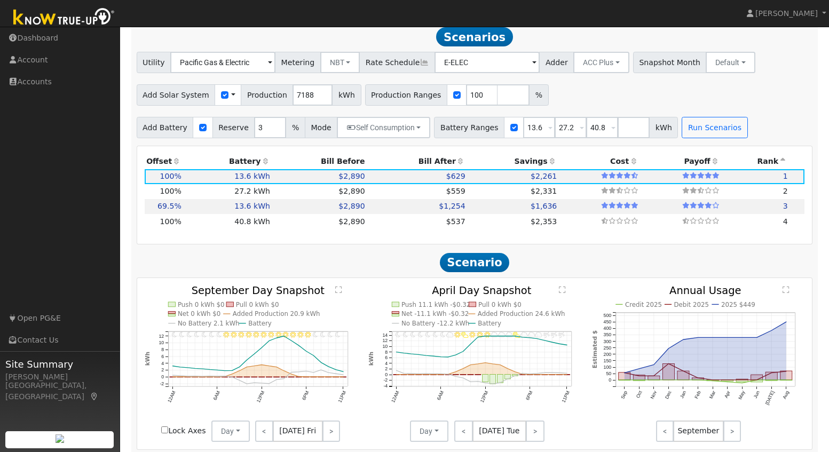
click at [548, 135] on span at bounding box center [550, 128] width 4 height 12
type input "5"
click at [771, 100] on div "Add Solar System Use CSV Data Production 7188 kWh Production Ranges 100 %" at bounding box center [475, 93] width 680 height 25
click at [523, 132] on input "13.6" at bounding box center [539, 127] width 32 height 21
click at [548, 135] on span at bounding box center [550, 128] width 4 height 12
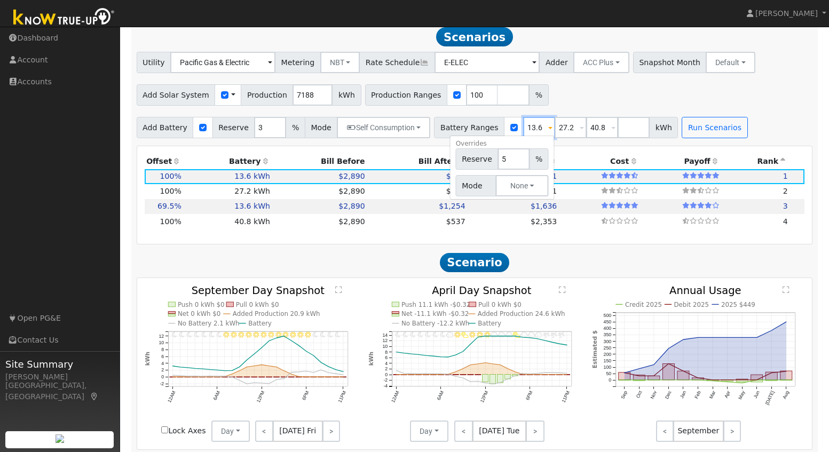
drag, startPoint x: 527, startPoint y: 131, endPoint x: 510, endPoint y: 132, distance: 17.1
click at [523, 132] on input "13.6" at bounding box center [539, 127] width 32 height 21
type input "27.2"
type input "40.8"
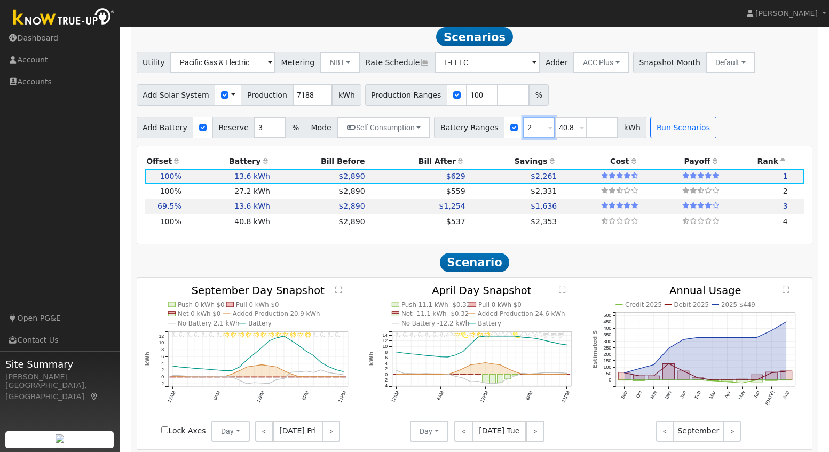
type input "40.8"
click at [746, 129] on div "Add Battery Reserve 3 % Mode Self Consumption Self Consumption Peak Savings ACC…" at bounding box center [475, 125] width 680 height 25
click at [524, 132] on input "40.8" at bounding box center [539, 127] width 32 height 21
type input "4"
type input "10"
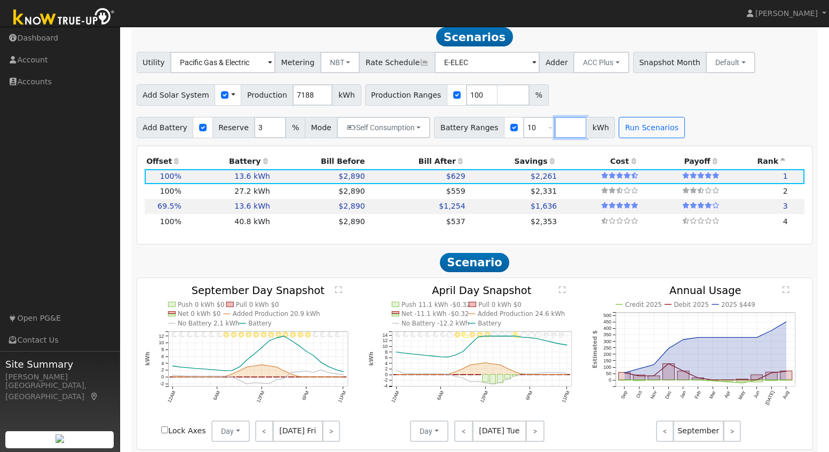
click at [559, 135] on input "number" at bounding box center [571, 127] width 32 height 21
type input "15"
click at [586, 127] on input "number" at bounding box center [602, 127] width 32 height 21
type input "20"
click at [703, 135] on button "Run Scenarios" at bounding box center [715, 127] width 66 height 21
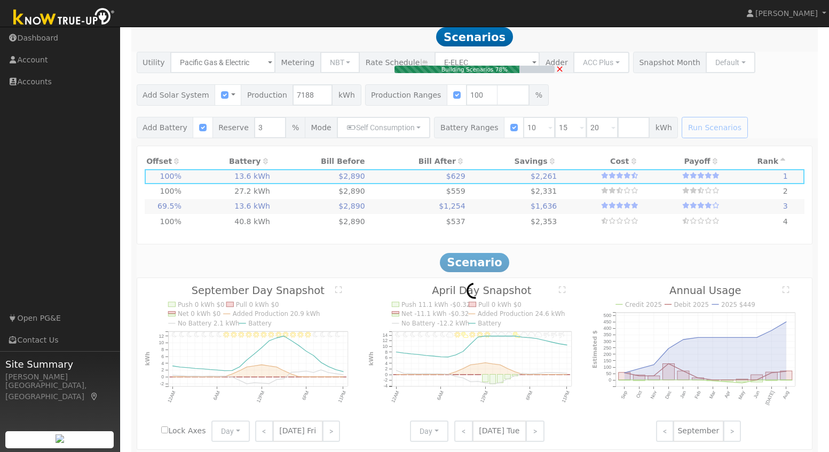
type input "$12,000"
type input "$8,632"
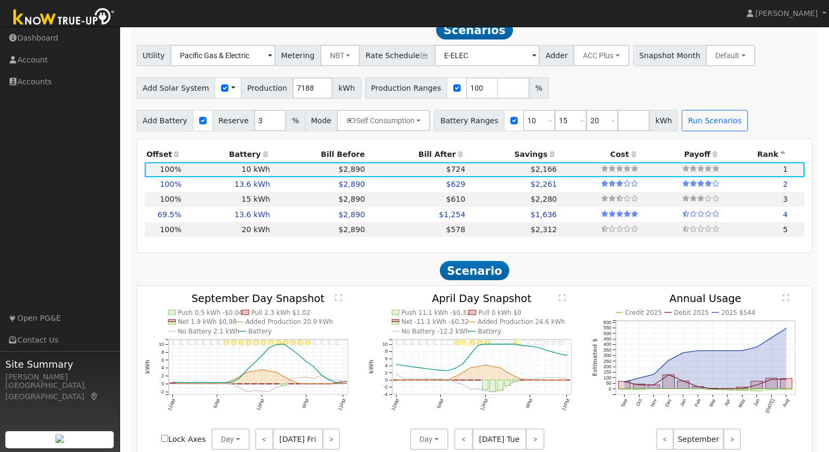
scroll to position [876, 0]
